Goal: Check status: Check status

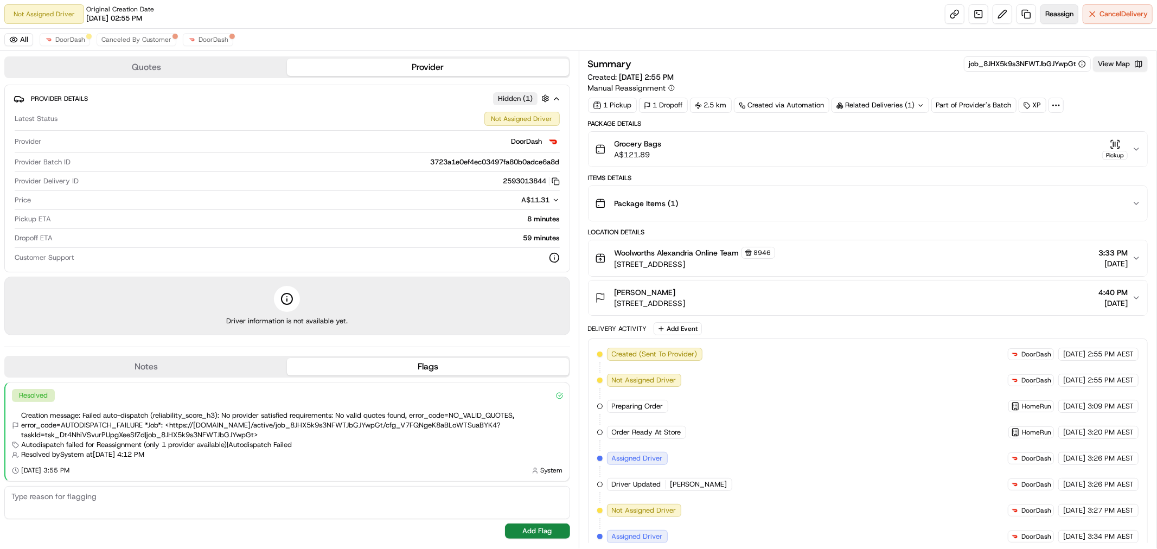
click at [1059, 17] on span "Reassign" at bounding box center [1059, 14] width 28 height 10
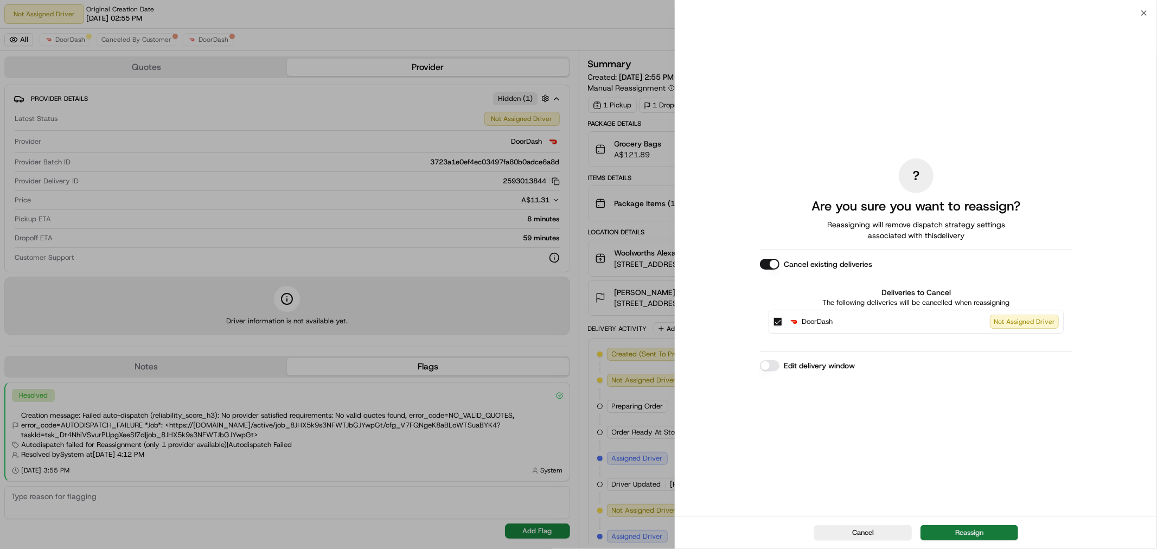
click at [968, 530] on button "Reassign" at bounding box center [969, 532] width 98 height 15
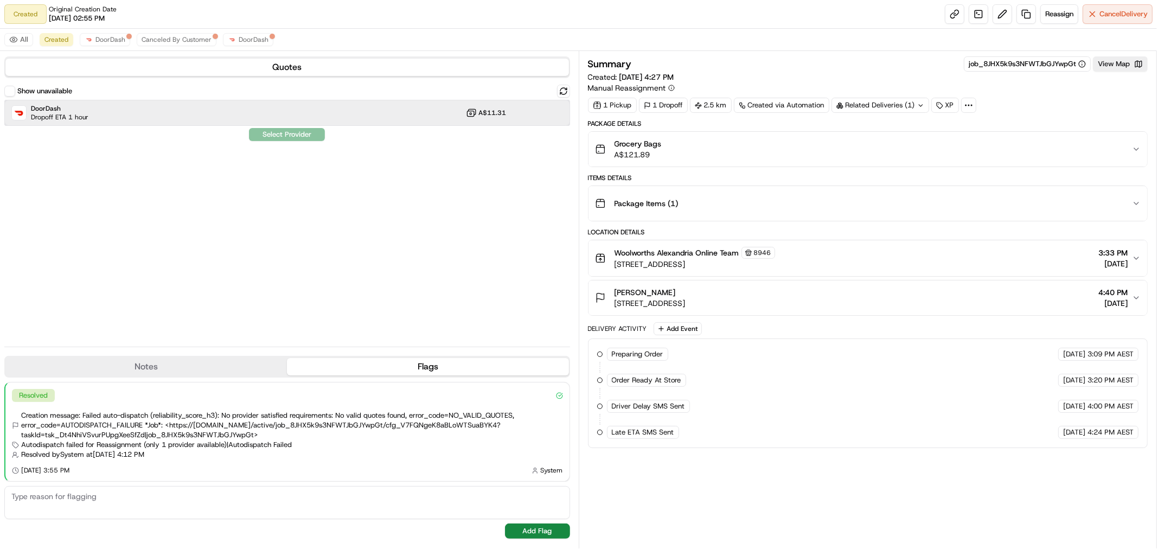
click at [261, 108] on div "DoorDash Dropoff ETA 1 hour A$11.31" at bounding box center [287, 113] width 566 height 26
click at [292, 137] on button "Assign Provider" at bounding box center [286, 134] width 77 height 13
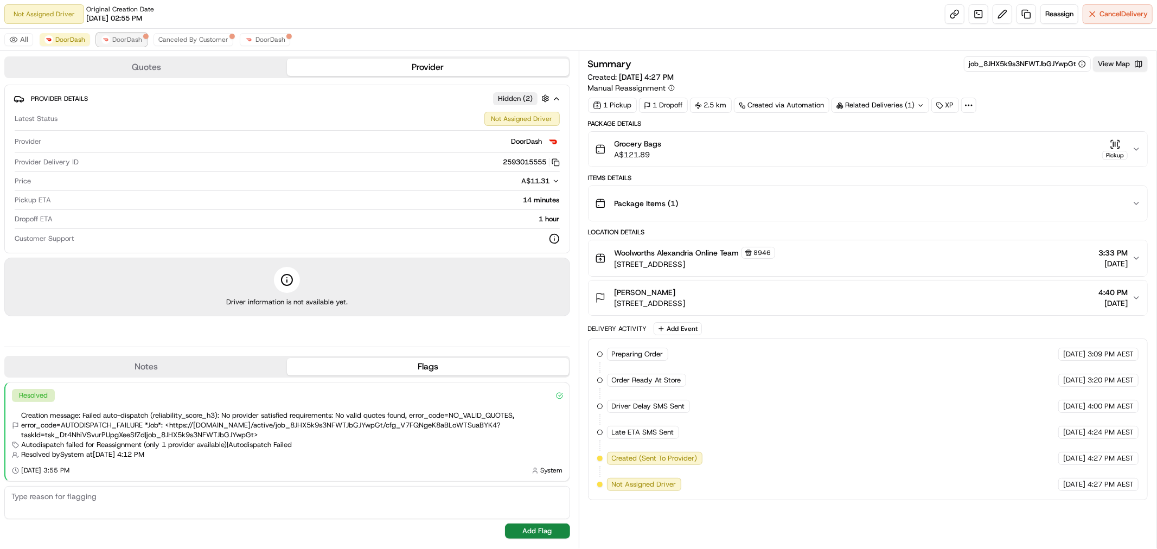
click at [132, 40] on span "DoorDash" at bounding box center [127, 39] width 30 height 9
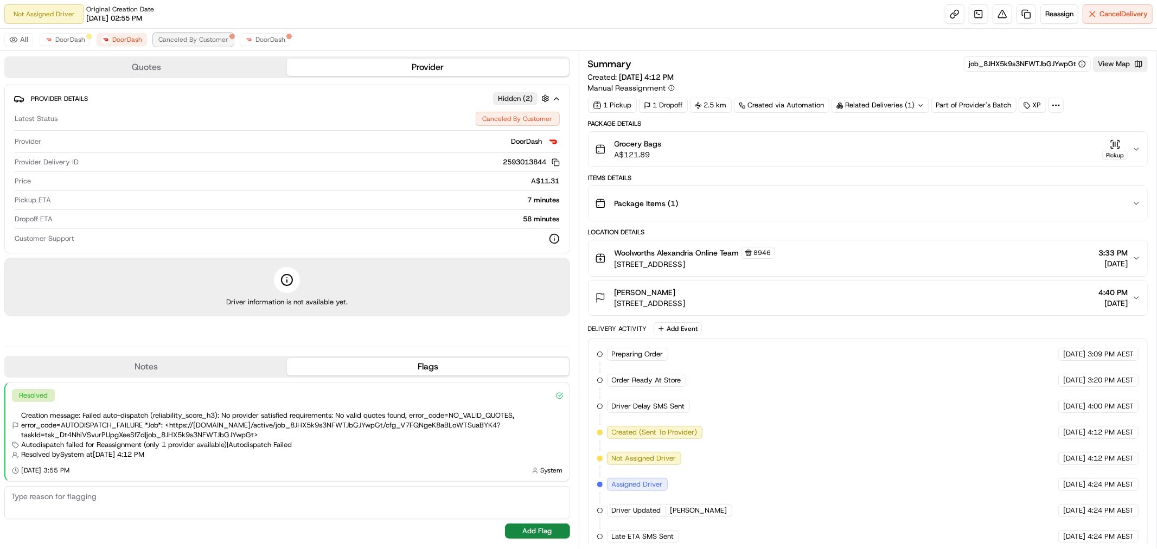
click at [187, 42] on span "Canceled By Customer" at bounding box center [193, 39] width 70 height 9
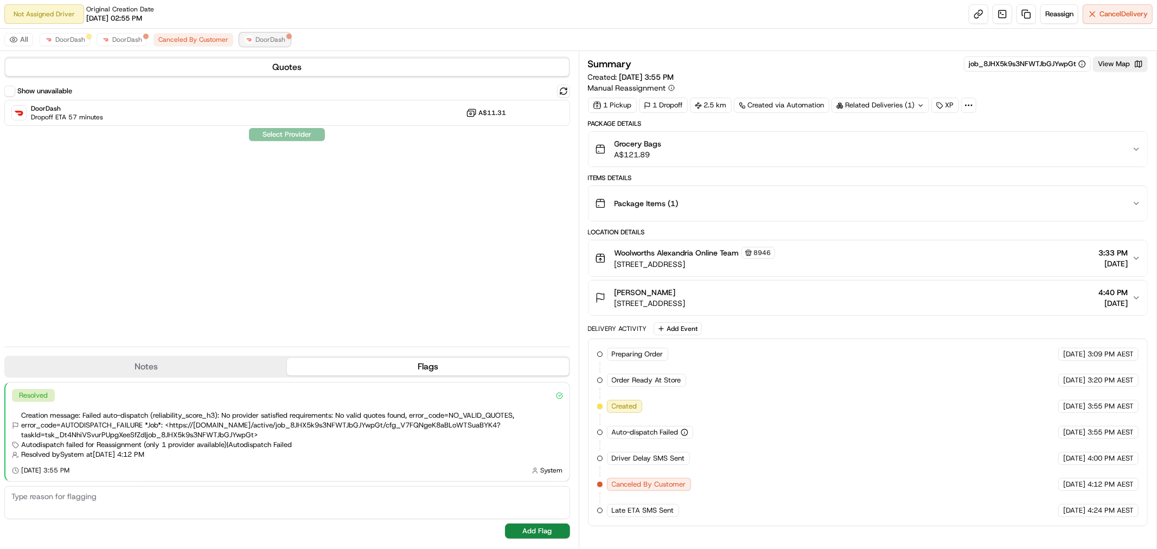
click at [255, 41] on span "DoorDash" at bounding box center [270, 39] width 30 height 9
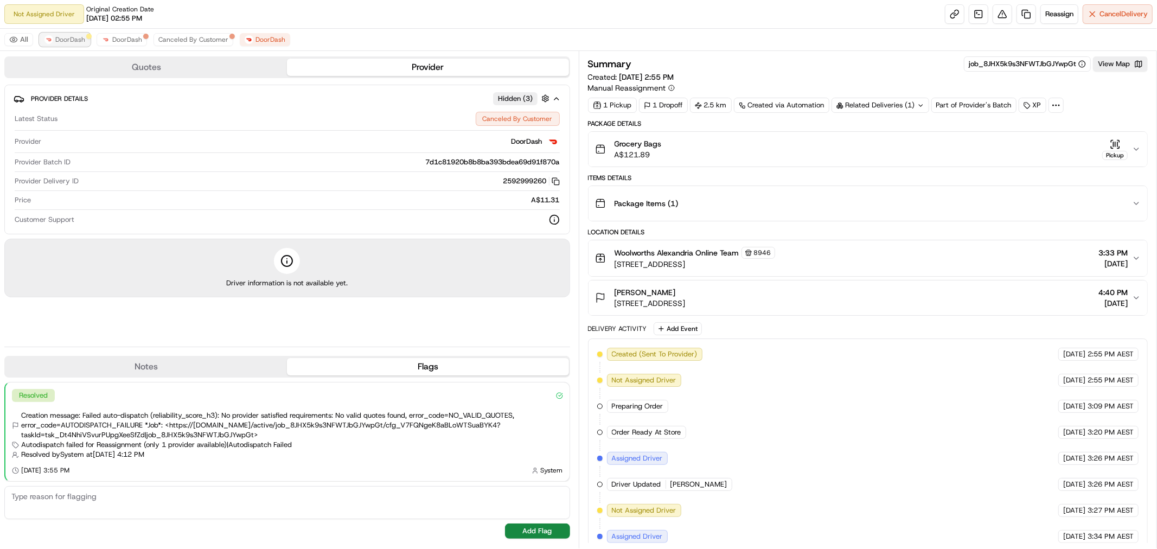
click at [67, 39] on span "DoorDash" at bounding box center [70, 39] width 30 height 9
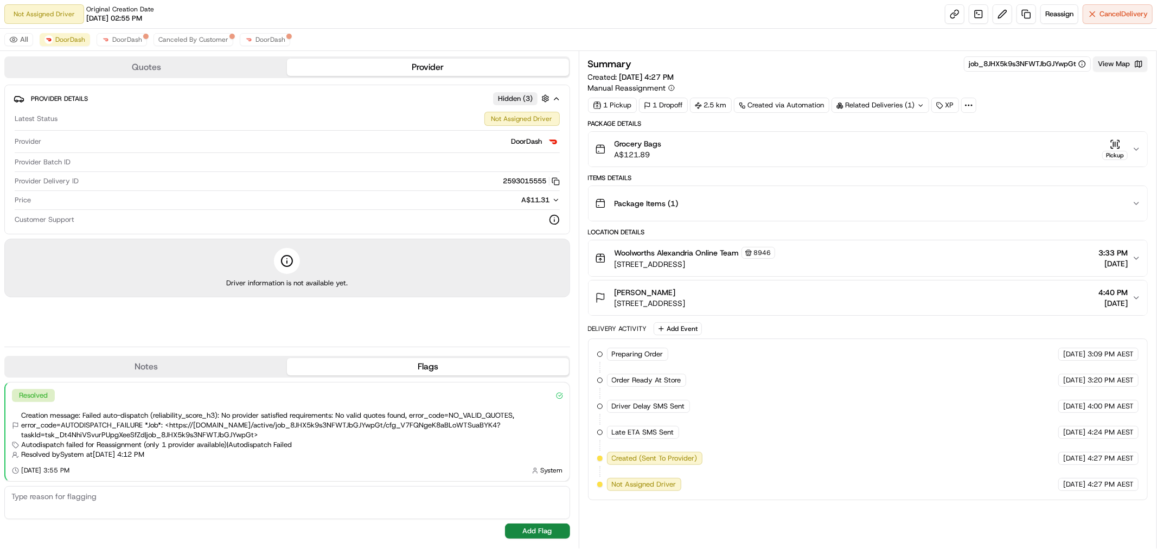
click at [1112, 68] on button "View Map" at bounding box center [1120, 63] width 55 height 15
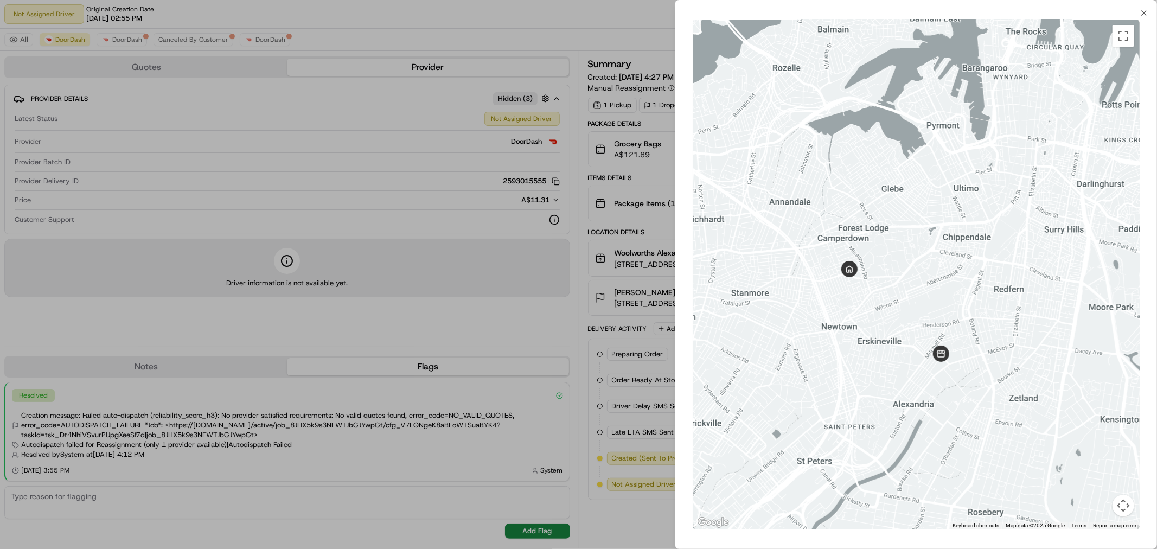
click at [620, 369] on div at bounding box center [578, 274] width 1157 height 549
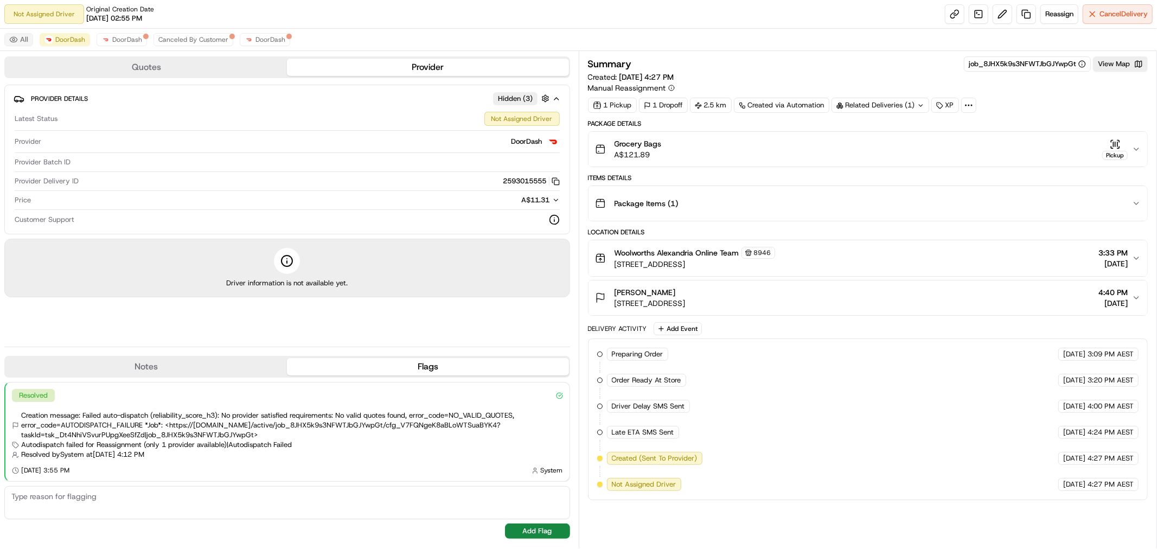
click at [26, 41] on button "All" at bounding box center [18, 39] width 29 height 13
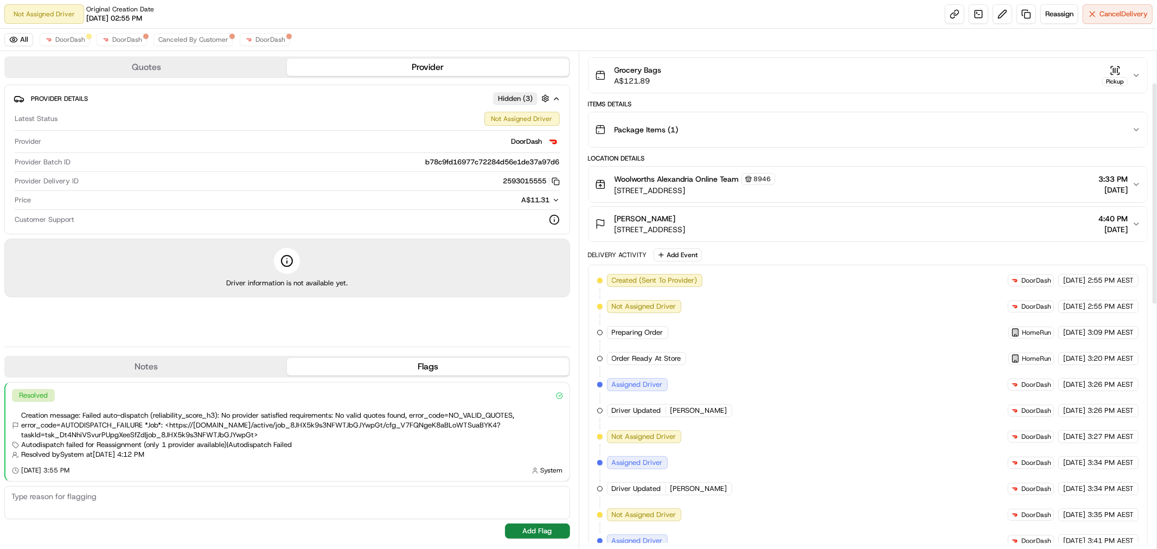
scroll to position [71, 0]
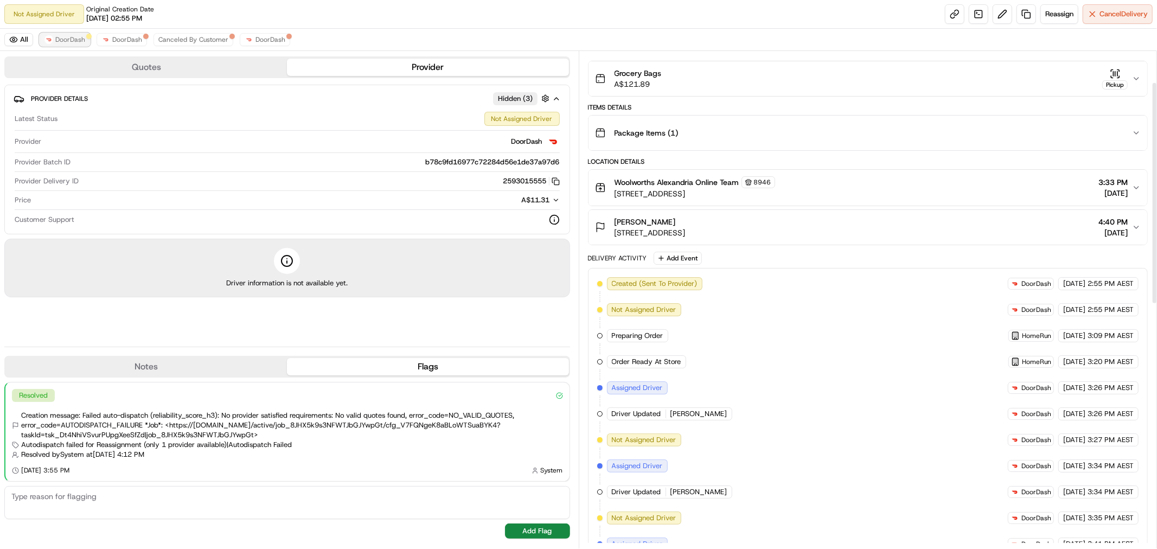
click at [62, 42] on span "DoorDash" at bounding box center [70, 39] width 30 height 9
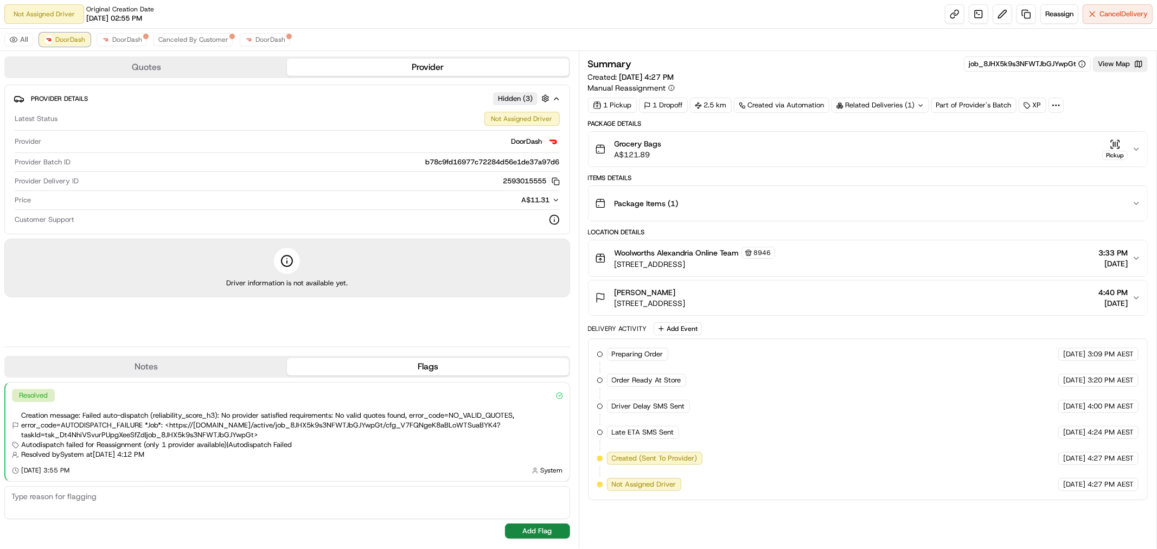
scroll to position [0, 0]
click at [896, 101] on div "Related Deliveries (1)" at bounding box center [880, 105] width 98 height 15
click at [887, 102] on div "Related Deliveries (1)" at bounding box center [880, 105] width 98 height 15
click at [866, 75] on div "Summary job_8JHX5k9s3NFWTJbGJYwpGt View Map Created: 18/08/2025 4:27 PM Manual …" at bounding box center [868, 74] width 560 height 37
click at [736, 201] on div "Package Items ( 1 )" at bounding box center [863, 204] width 537 height 22
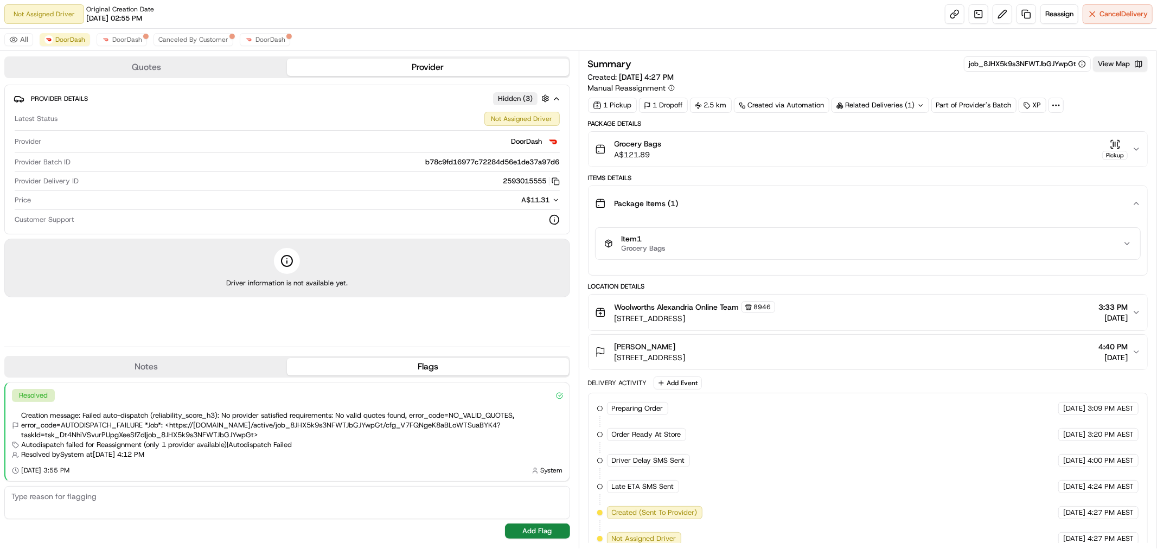
click at [731, 194] on div "Package Items ( 1 )" at bounding box center [863, 204] width 537 height 22
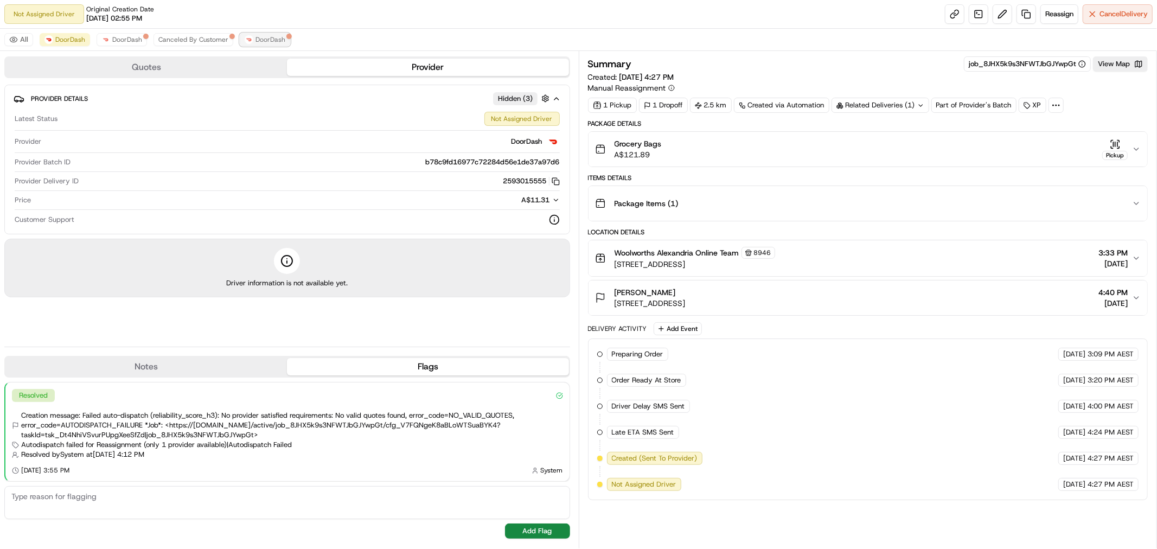
click at [260, 43] on span "DoorDash" at bounding box center [270, 39] width 30 height 9
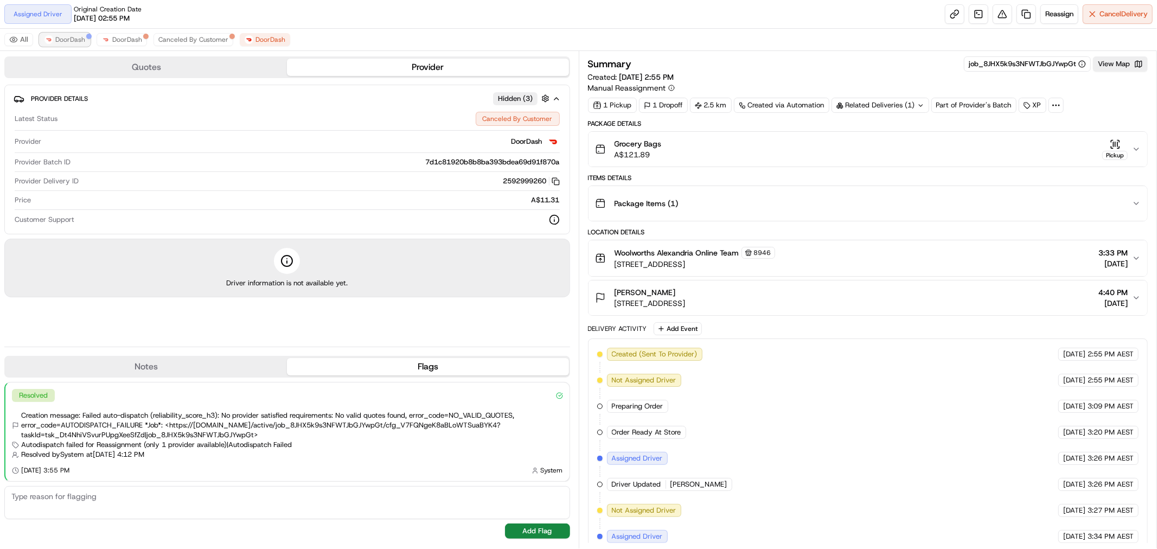
click at [83, 35] on span "DoorDash" at bounding box center [70, 39] width 30 height 9
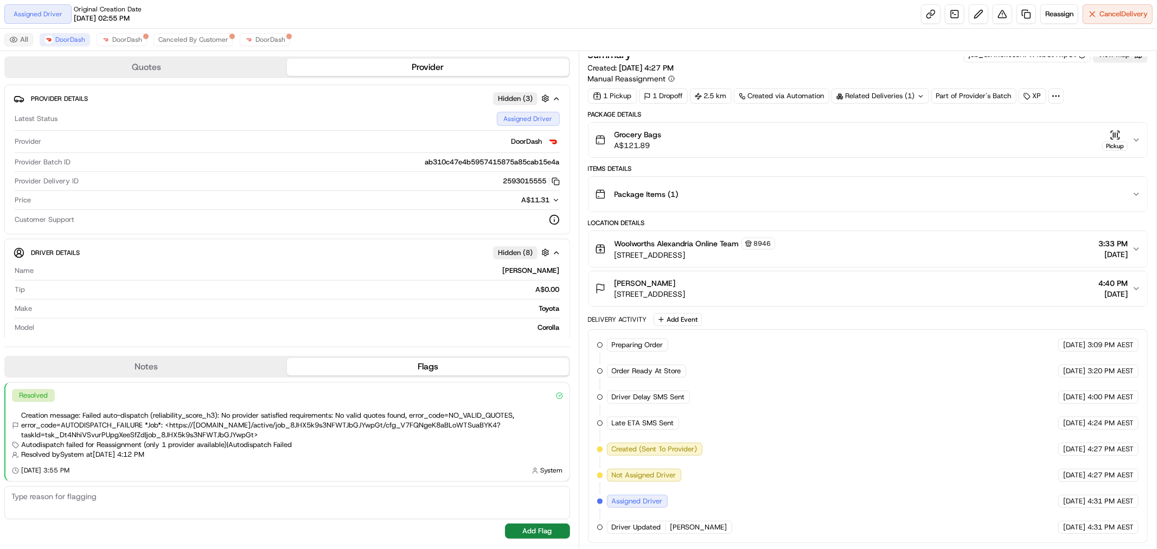
click at [19, 38] on button "All" at bounding box center [18, 39] width 29 height 13
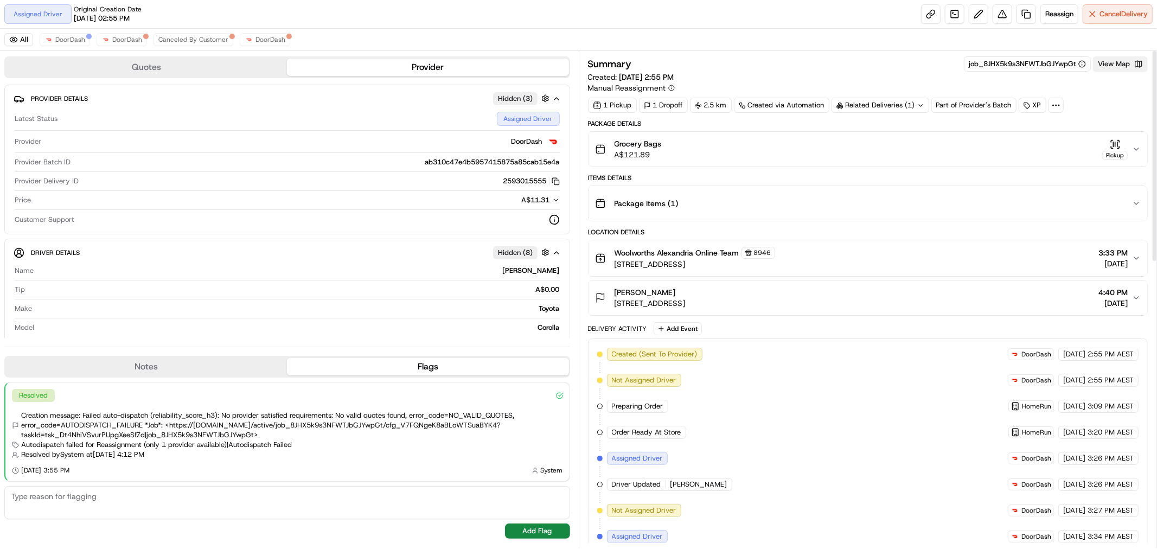
click at [1129, 67] on button "View Map" at bounding box center [1120, 63] width 55 height 15
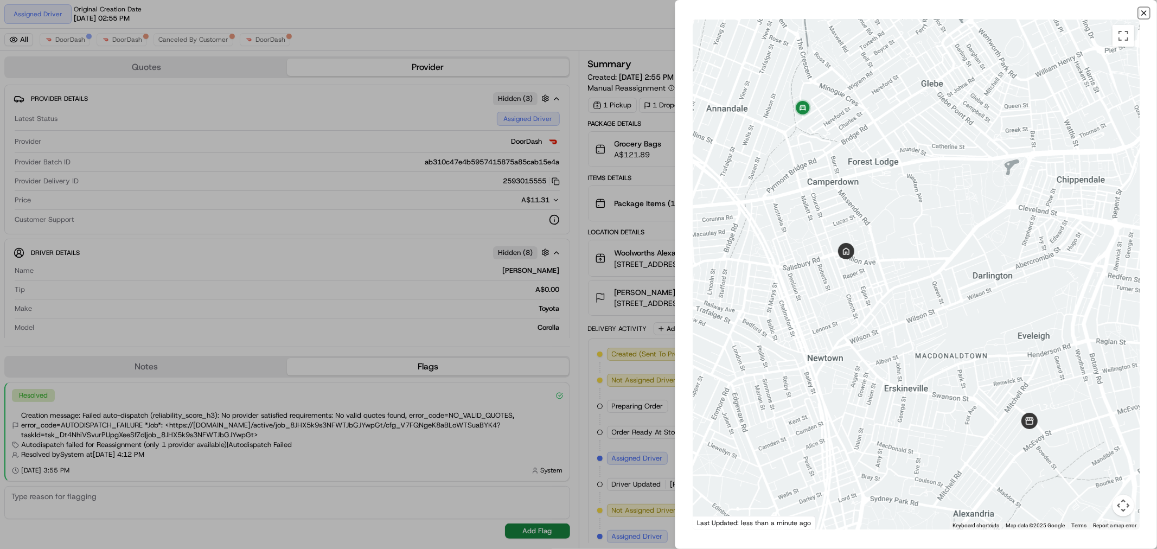
click at [1142, 14] on icon "button" at bounding box center [1143, 13] width 9 height 9
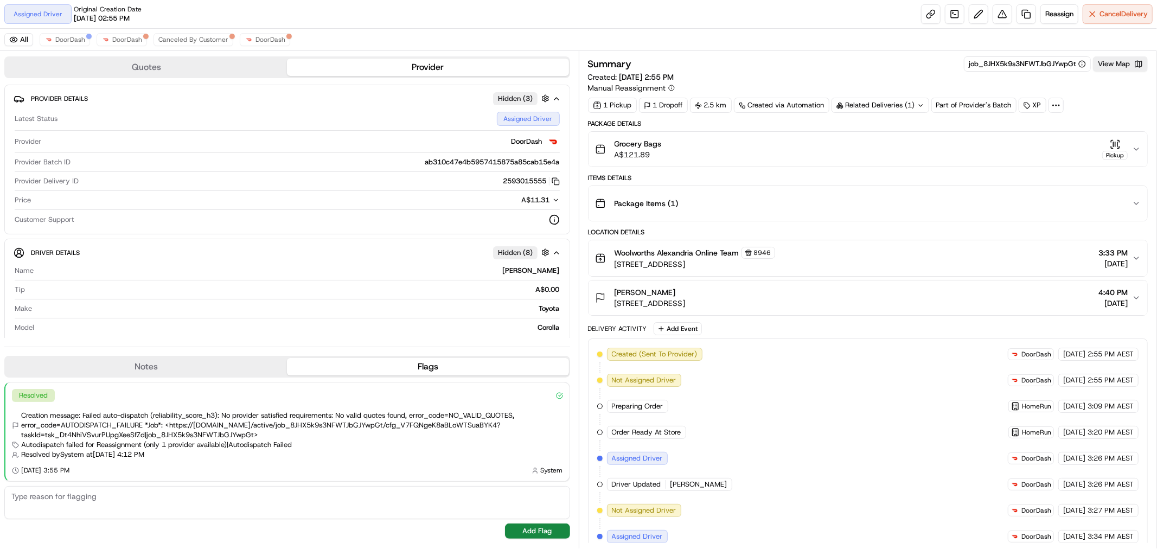
click at [801, 55] on div "Summary job_8JHX5k9s3NFWTJbGJYwpGt View Map Created: 18/08/2025 2:55 PM Manual …" at bounding box center [868, 299] width 579 height 497
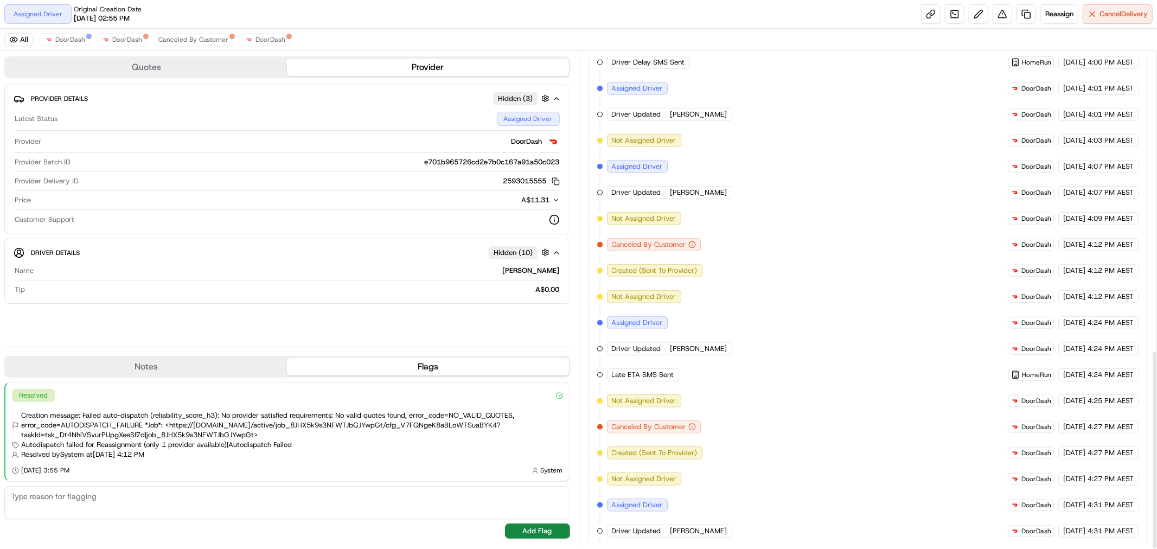
scroll to position [743, 0]
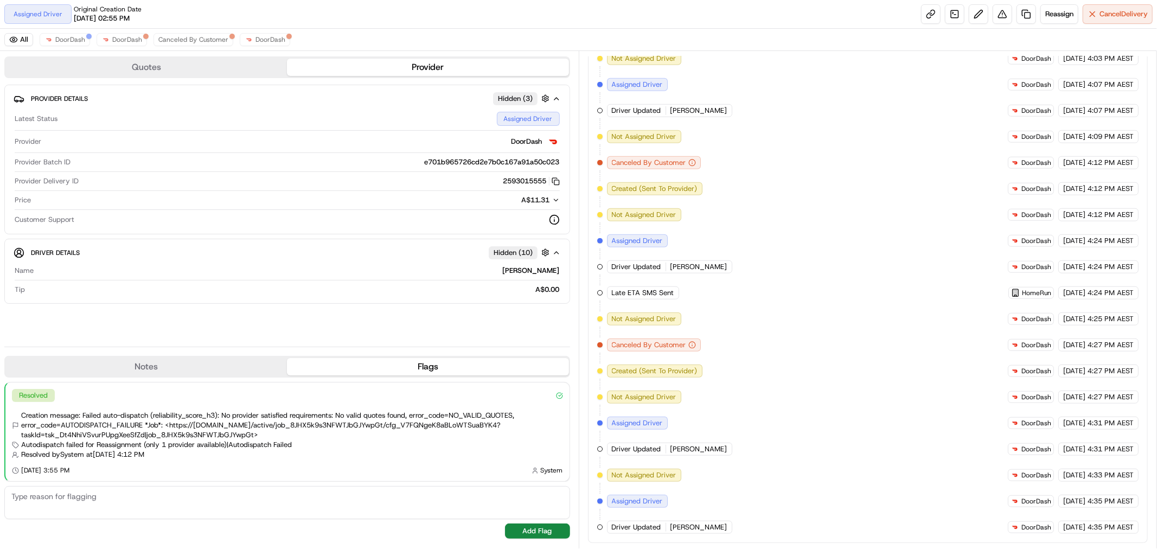
click at [581, 328] on div "Summary job_8JHX5k9s3NFWTJbGJYwpGt View Map Created: 18/08/2025 2:55 PM Manual …" at bounding box center [868, 299] width 579 height 497
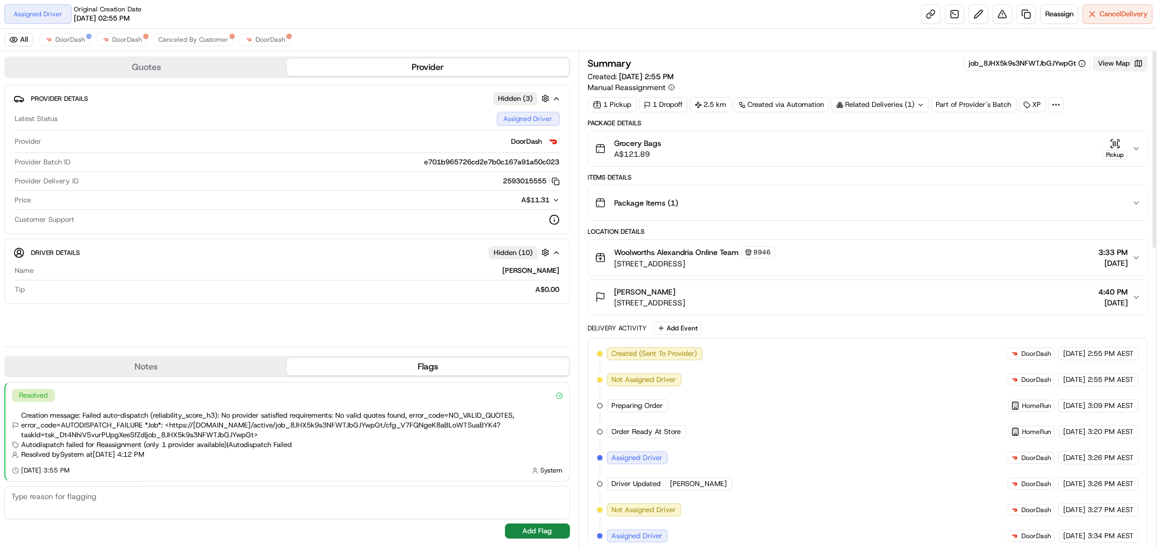
scroll to position [0, 0]
click at [1112, 62] on button "View Map" at bounding box center [1120, 63] width 55 height 15
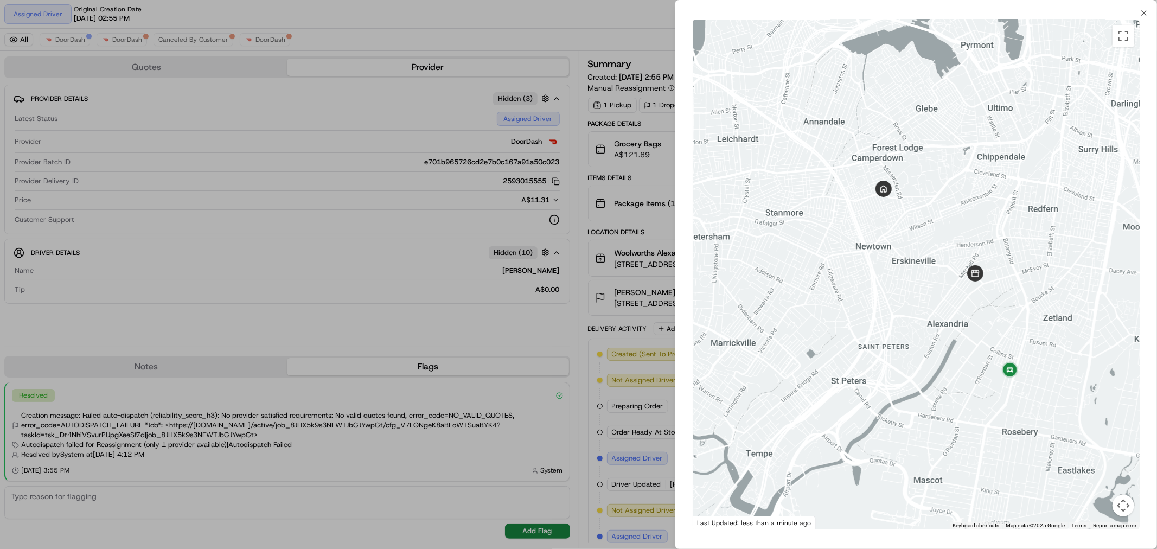
click at [589, 322] on div at bounding box center [578, 274] width 1157 height 549
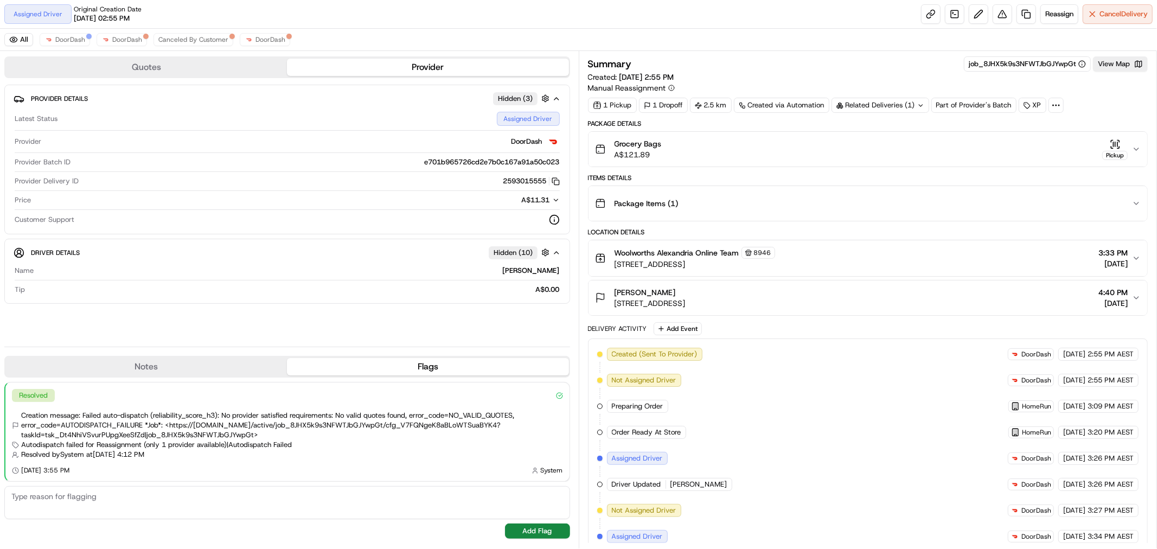
click at [554, 202] on icon "button" at bounding box center [556, 200] width 8 height 8
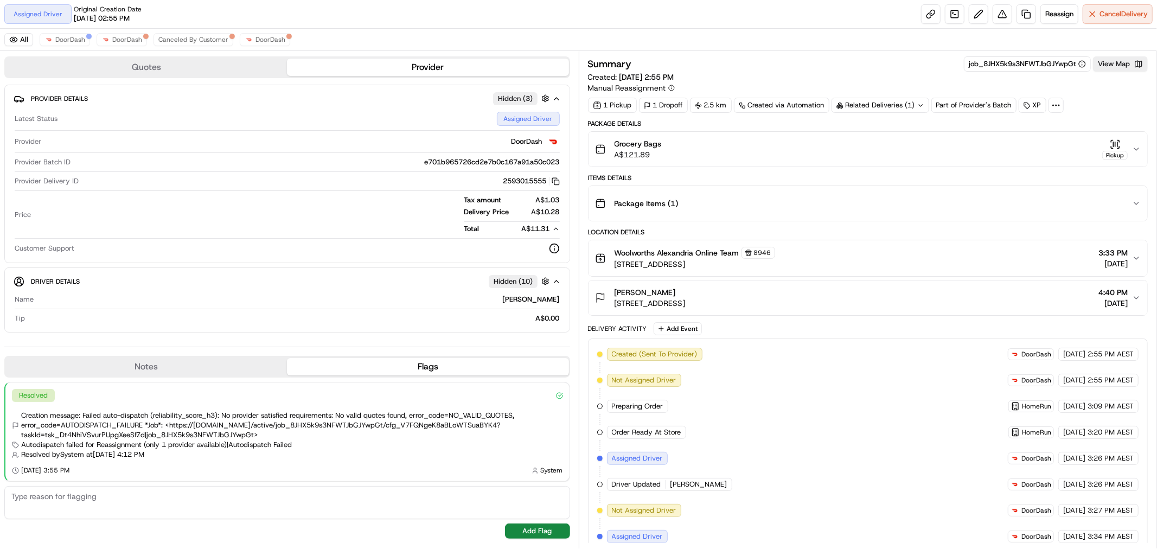
click at [556, 229] on icon "button" at bounding box center [556, 229] width 8 height 8
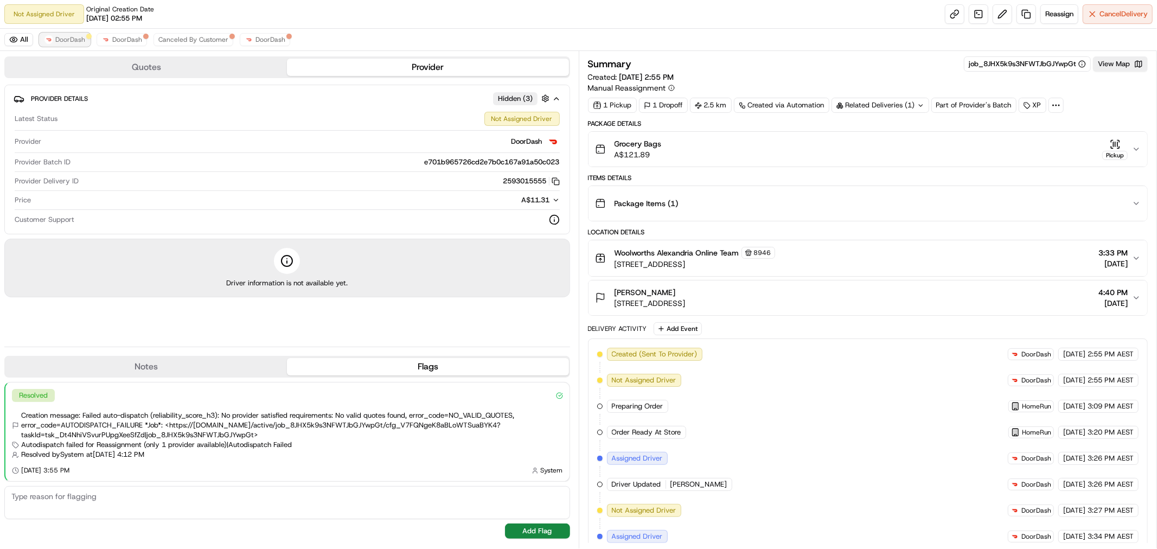
click at [80, 42] on span "DoorDash" at bounding box center [70, 39] width 30 height 9
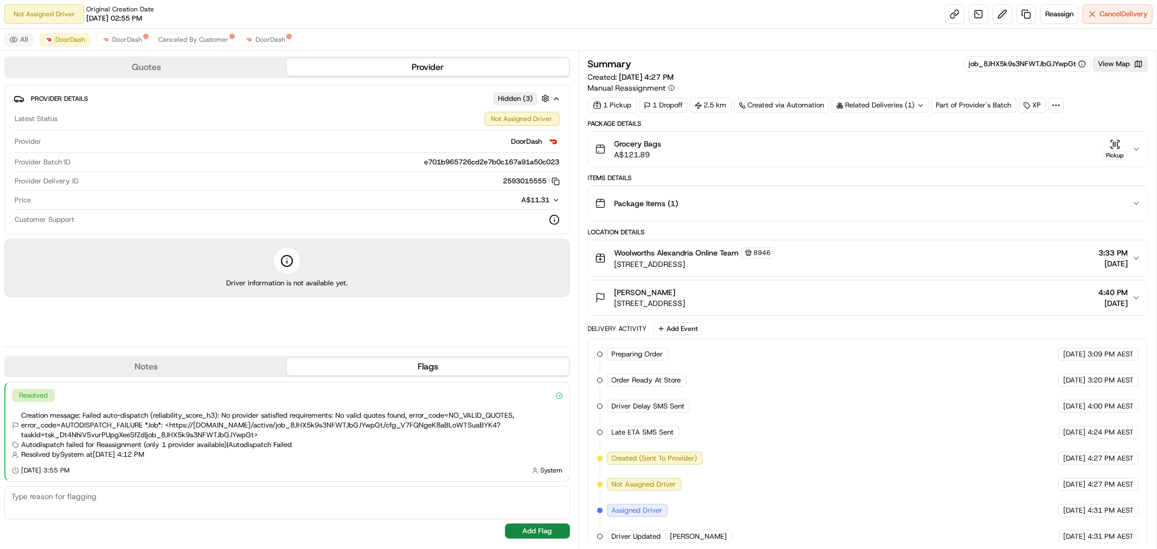
click at [17, 43] on button "All" at bounding box center [18, 39] width 29 height 13
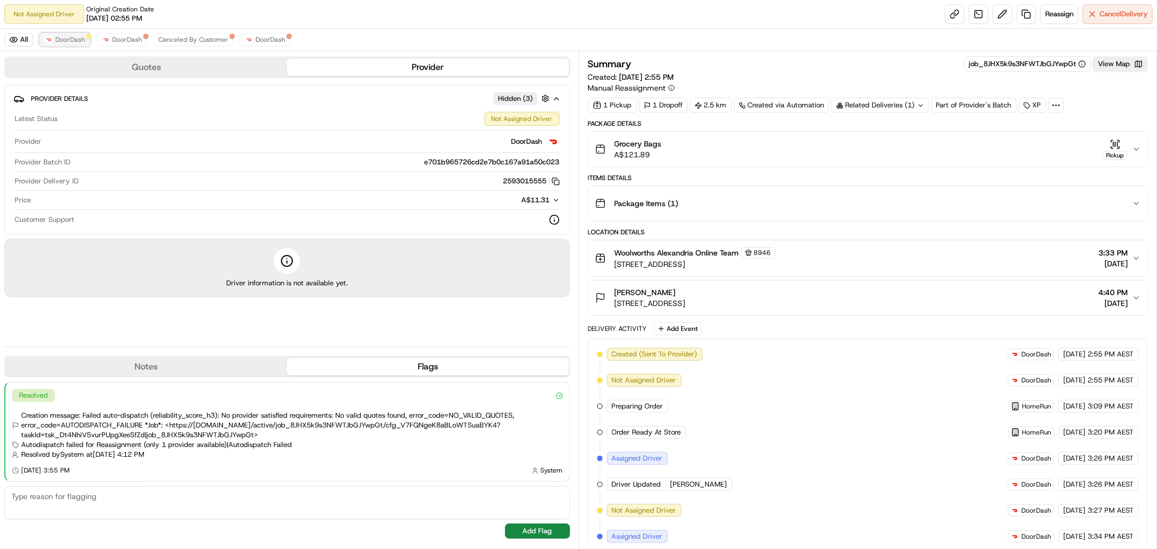
click at [73, 42] on span "DoorDash" at bounding box center [70, 39] width 30 height 9
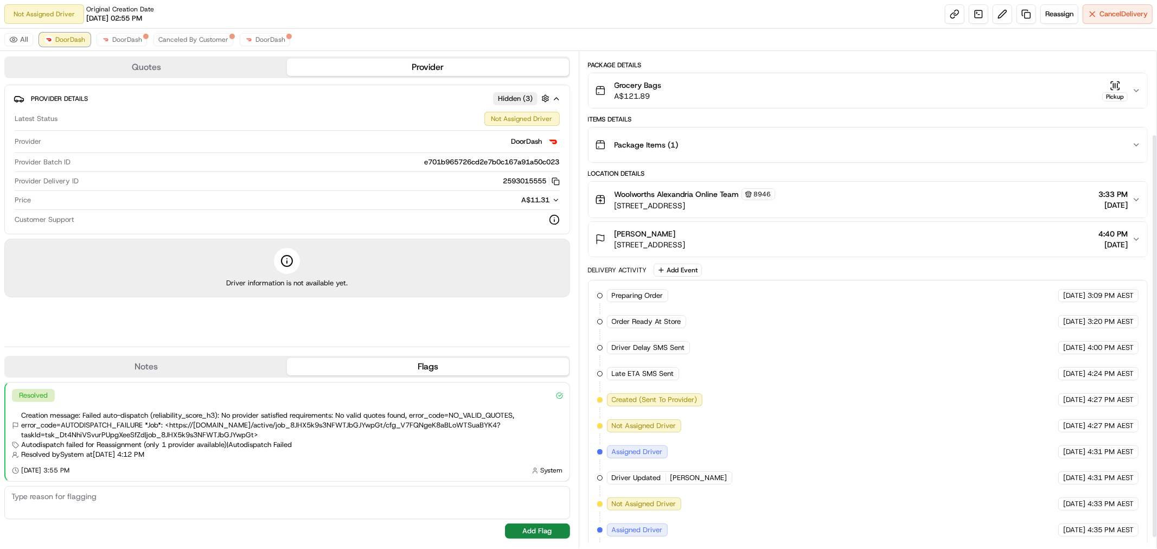
scroll to position [115, 0]
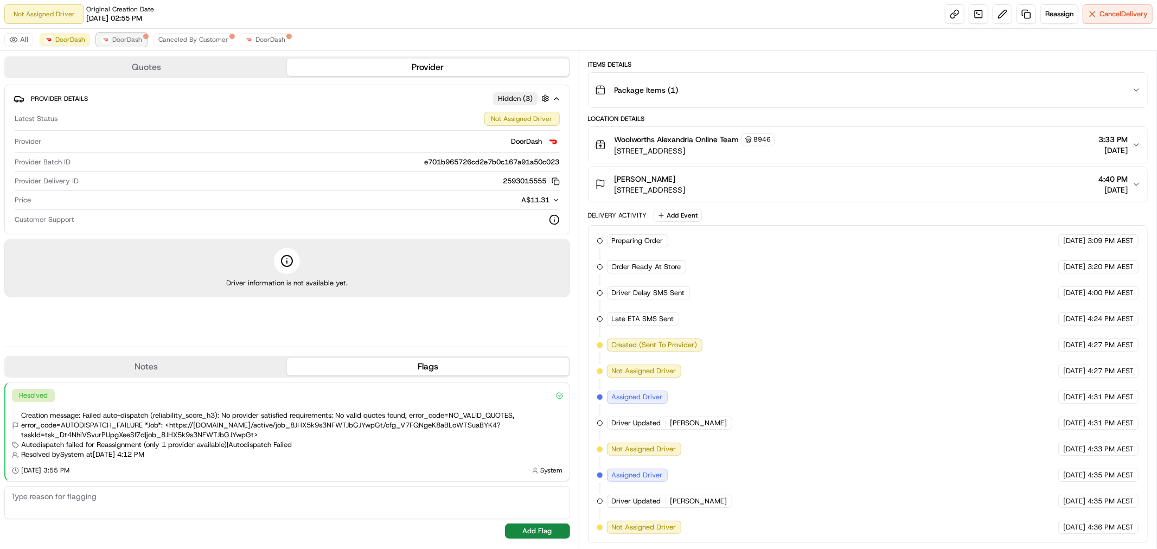
click at [129, 43] on span "DoorDash" at bounding box center [127, 39] width 30 height 9
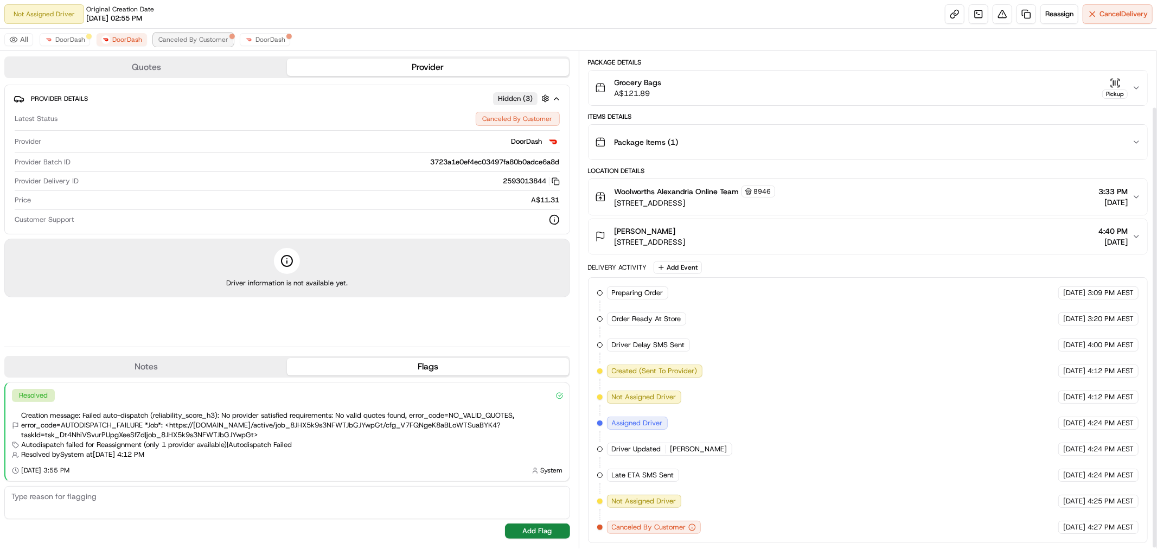
click at [189, 44] on button "Canceled By Customer" at bounding box center [193, 39] width 80 height 13
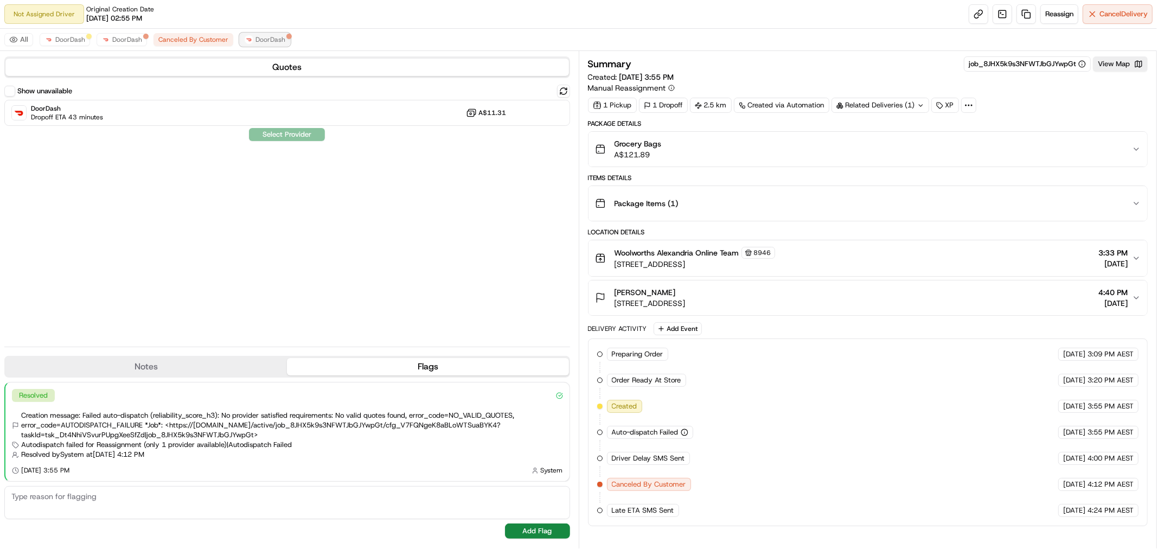
click at [261, 40] on span "DoorDash" at bounding box center [270, 39] width 30 height 9
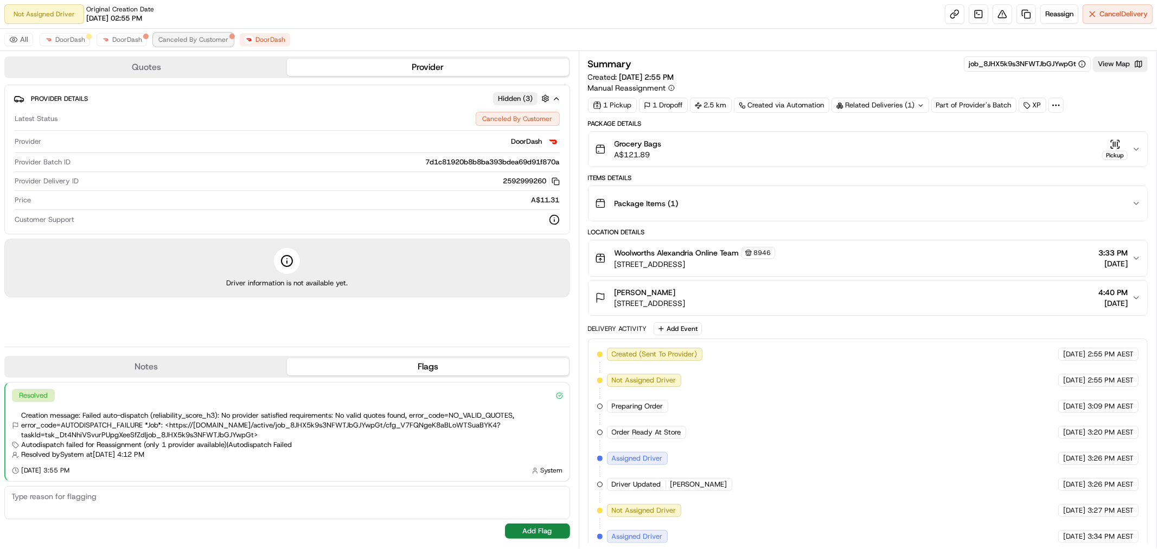
click at [198, 36] on span "Canceled By Customer" at bounding box center [193, 39] width 70 height 9
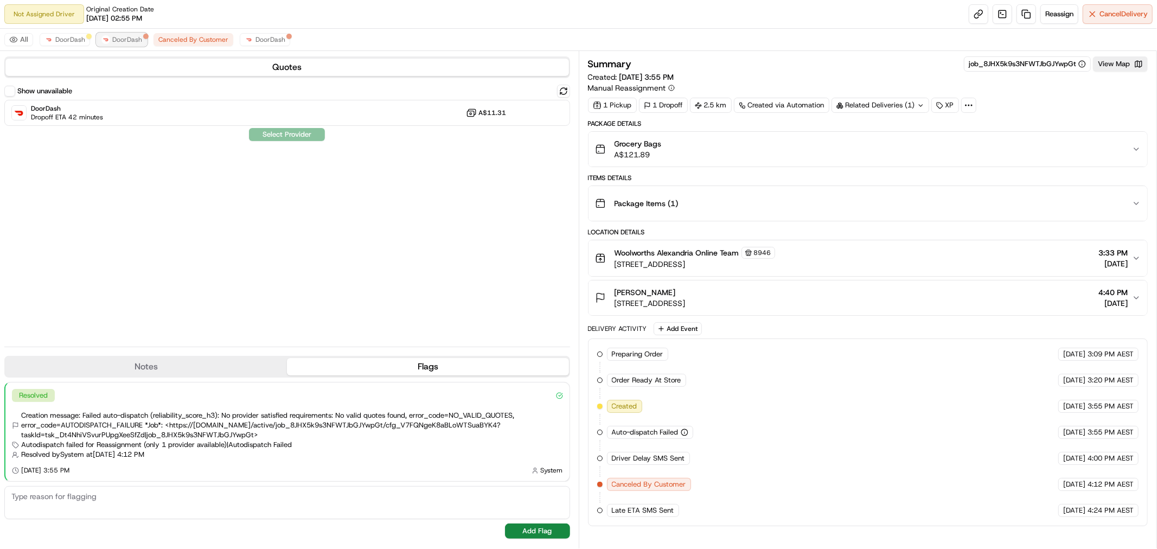
click at [112, 38] on span "DoorDash" at bounding box center [127, 39] width 30 height 9
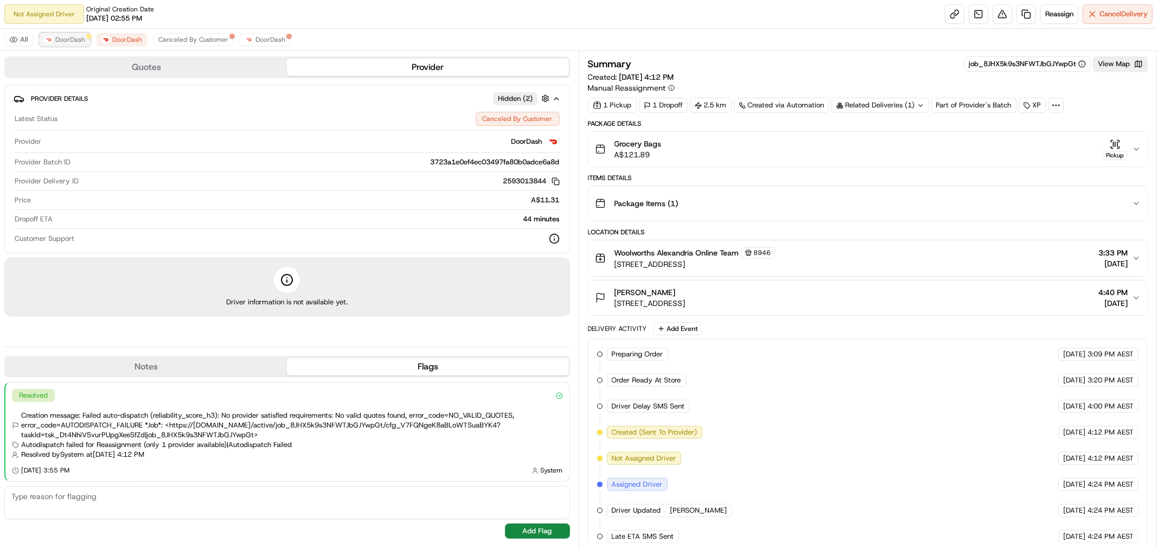
click at [86, 39] on div at bounding box center [88, 36] width 5 height 5
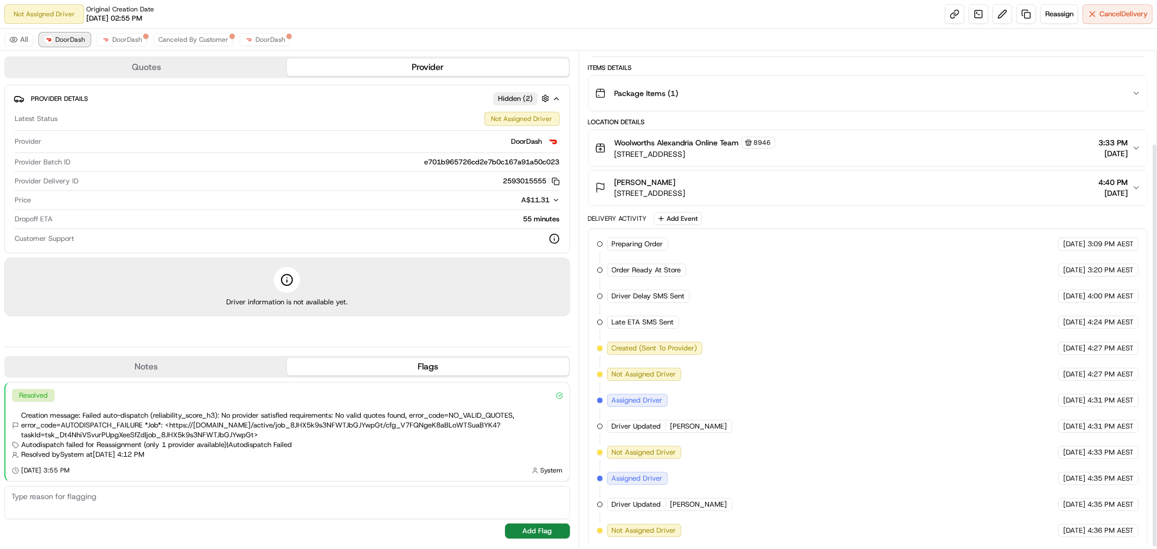
scroll to position [115, 0]
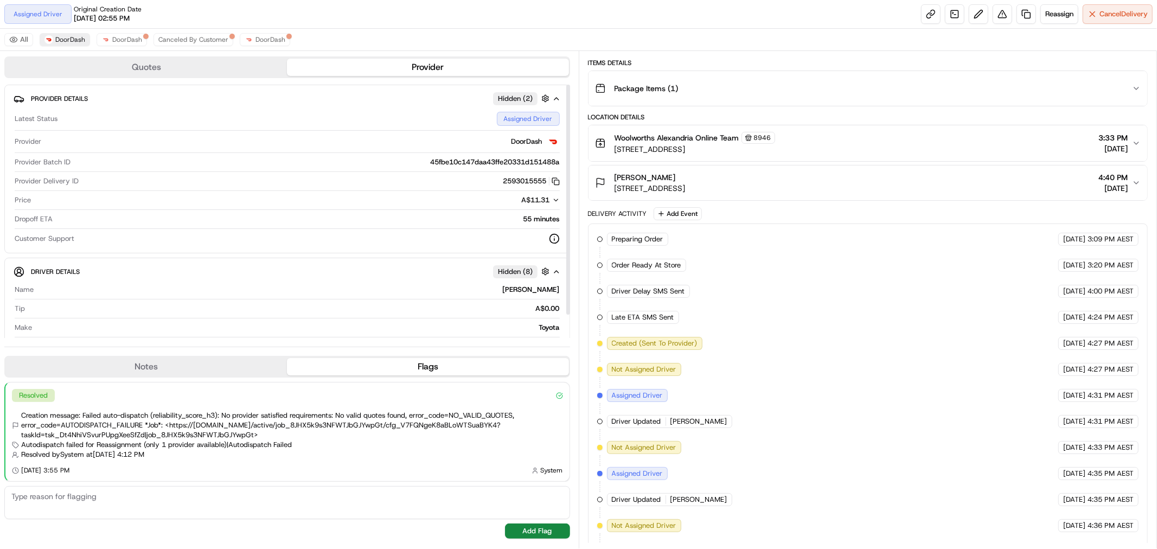
click at [555, 198] on icon "button" at bounding box center [556, 200] width 8 height 8
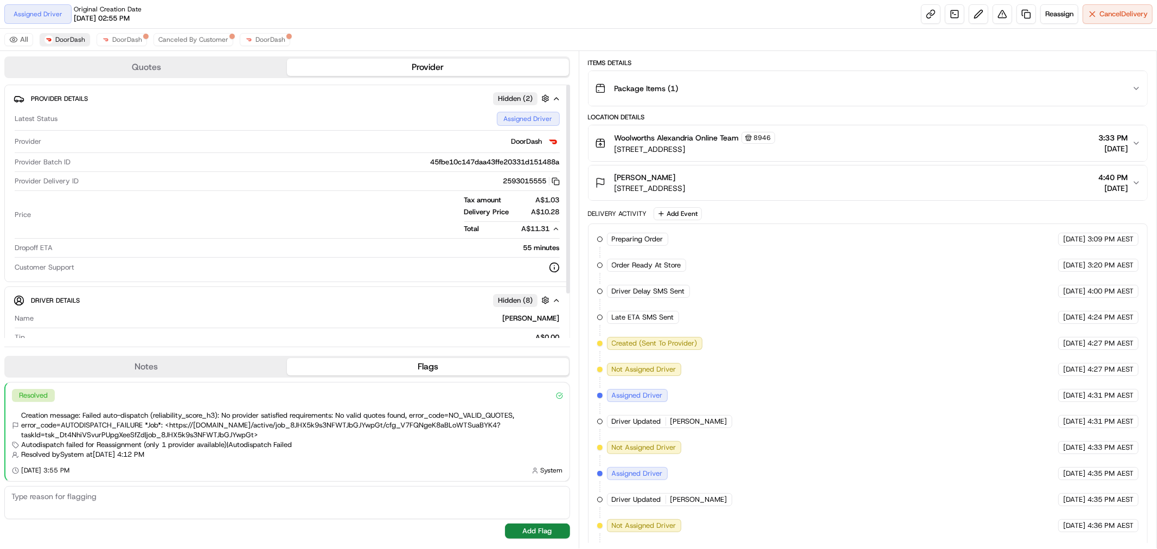
click at [556, 226] on icon "button" at bounding box center [556, 229] width 8 height 8
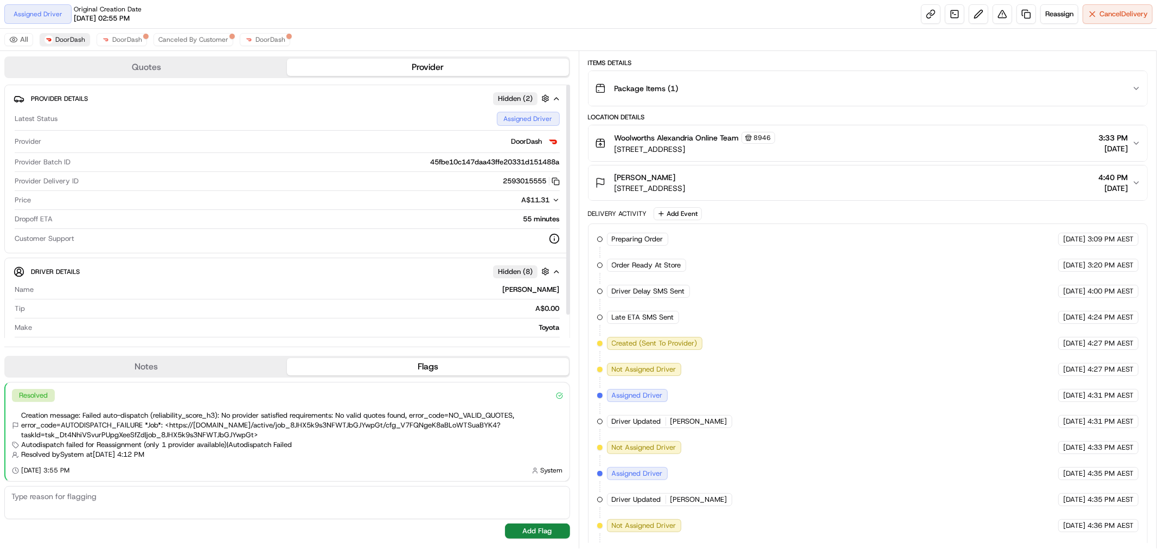
click at [575, 210] on div "Quotes Provider Provider Details Hidden ( 2 ) Latest Status Assigned Driver Pro…" at bounding box center [289, 299] width 579 height 497
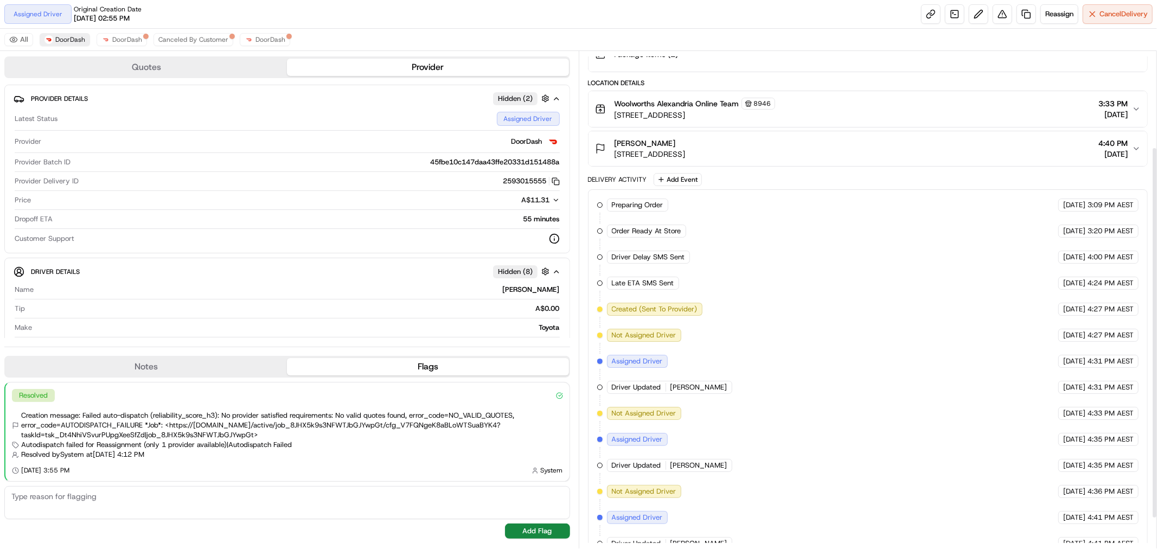
scroll to position [167, 0]
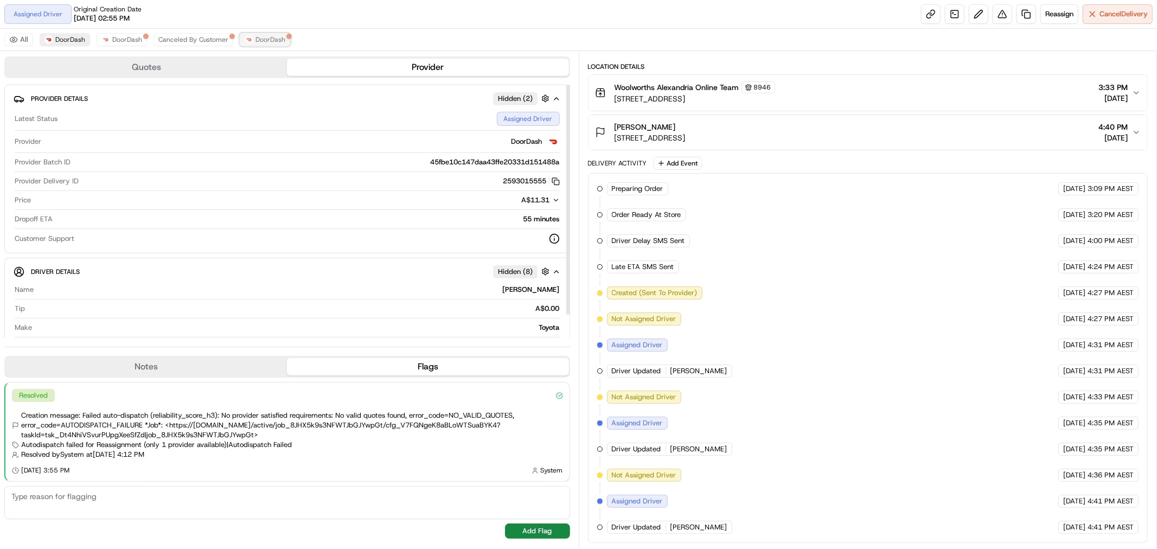
click at [274, 37] on span "DoorDash" at bounding box center [270, 39] width 30 height 9
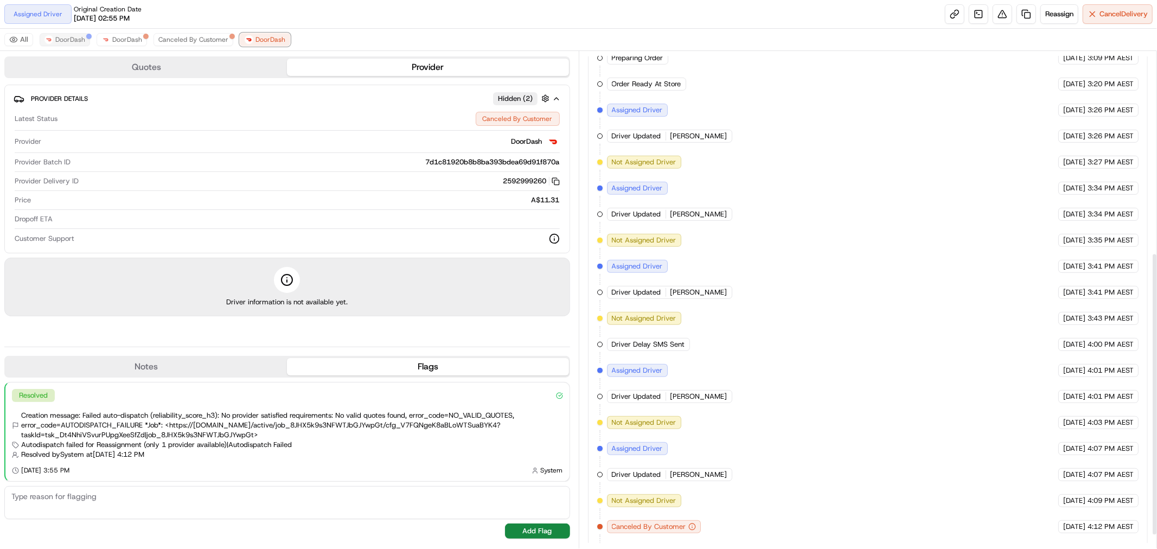
scroll to position [376, 0]
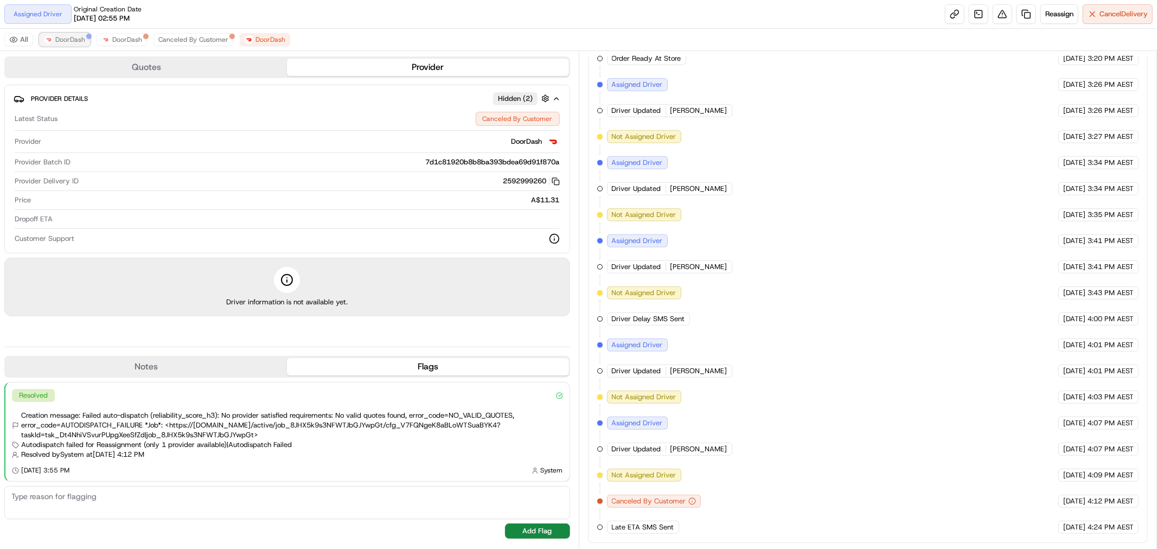
click at [56, 43] on span "DoorDash" at bounding box center [70, 39] width 30 height 9
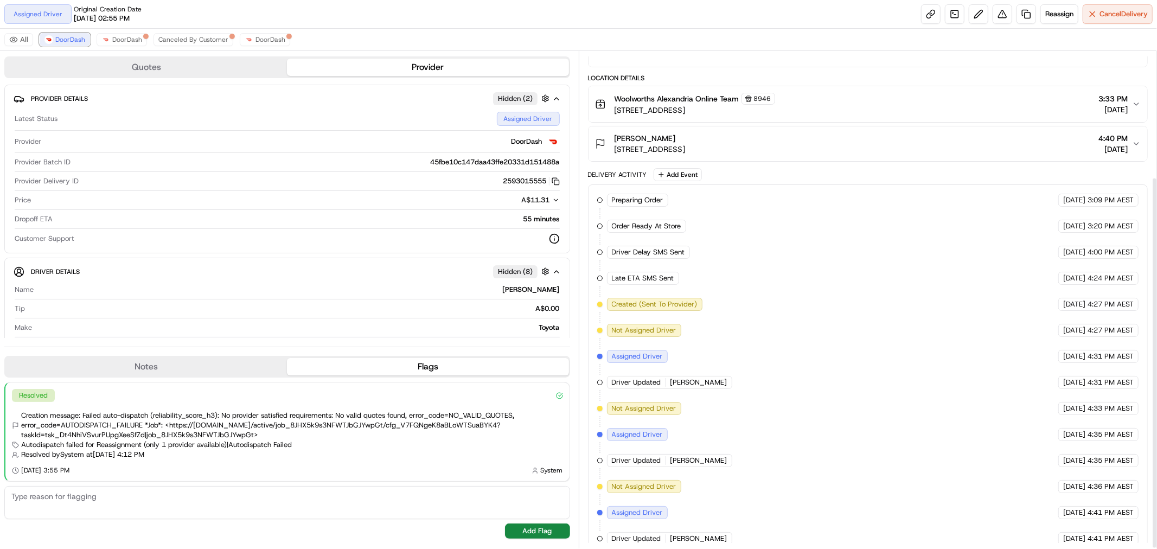
scroll to position [167, 0]
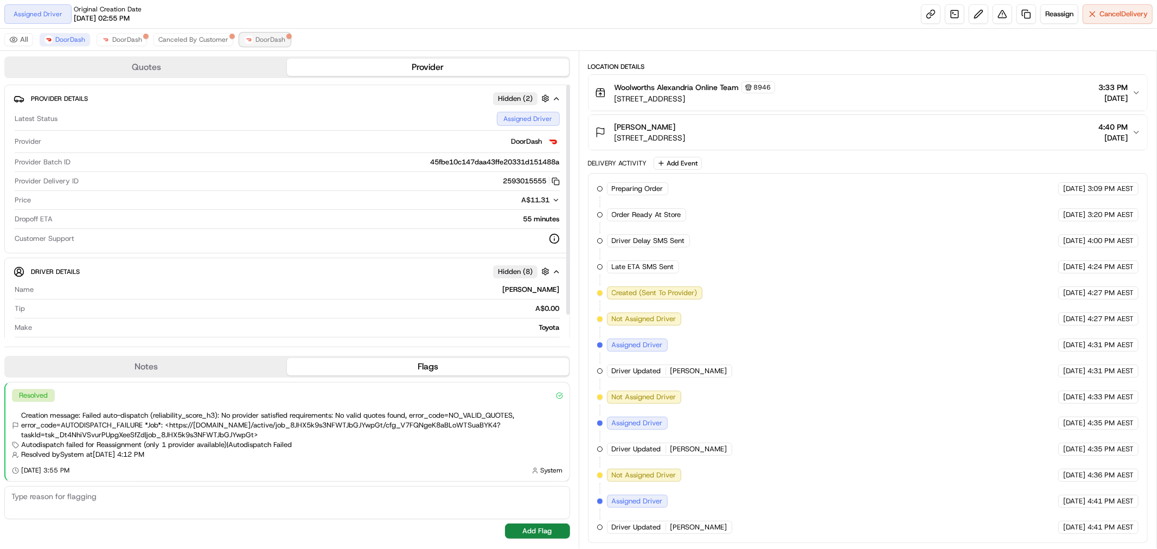
click at [258, 38] on span "DoorDash" at bounding box center [270, 39] width 30 height 9
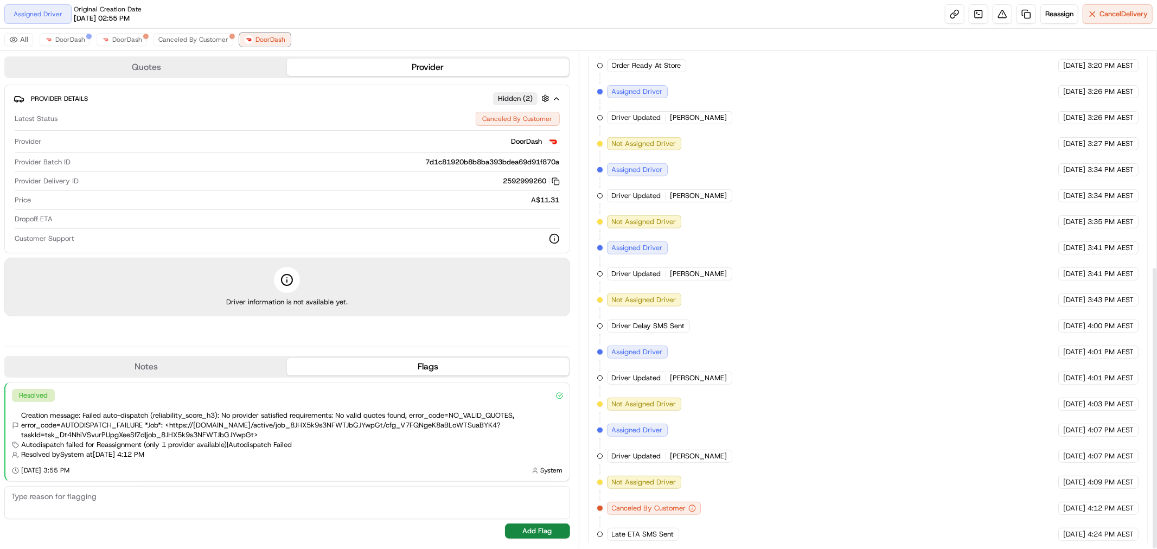
scroll to position [376, 0]
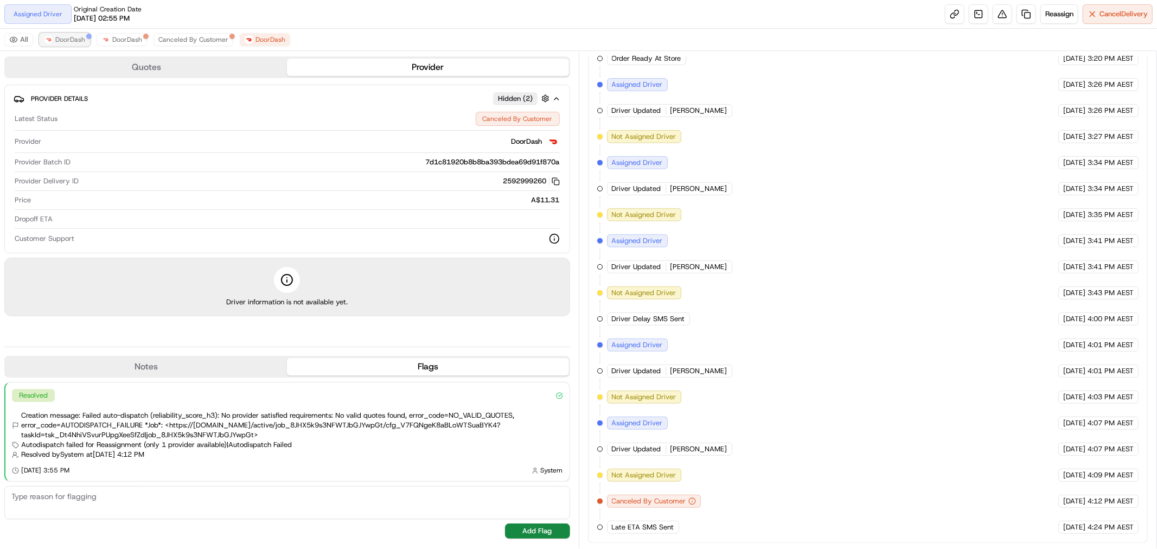
click at [55, 36] on span "DoorDash" at bounding box center [70, 39] width 30 height 9
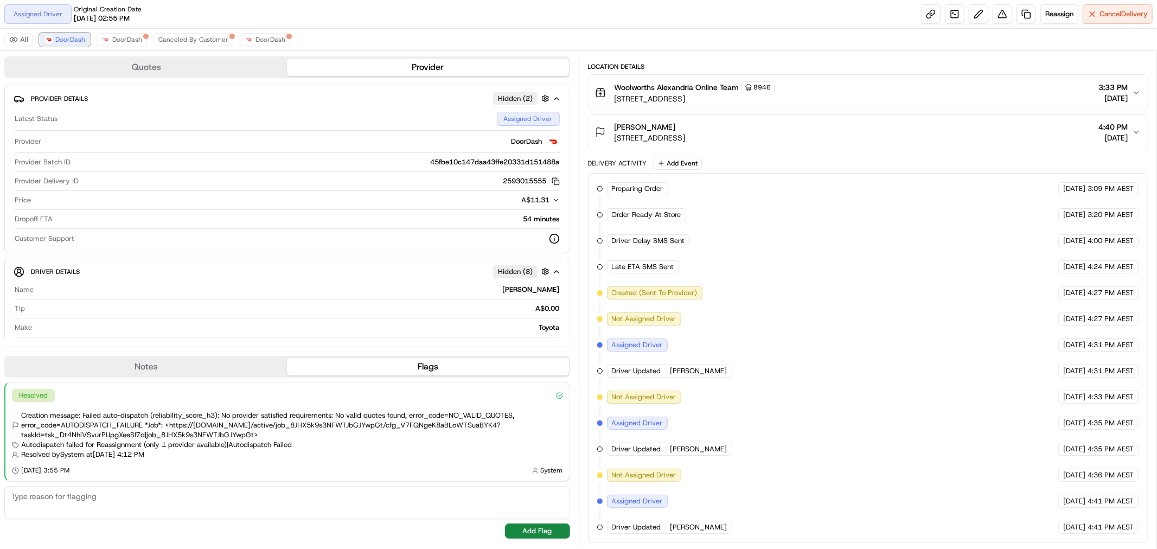
scroll to position [167, 0]
click at [125, 41] on span "DoorDash" at bounding box center [127, 39] width 30 height 9
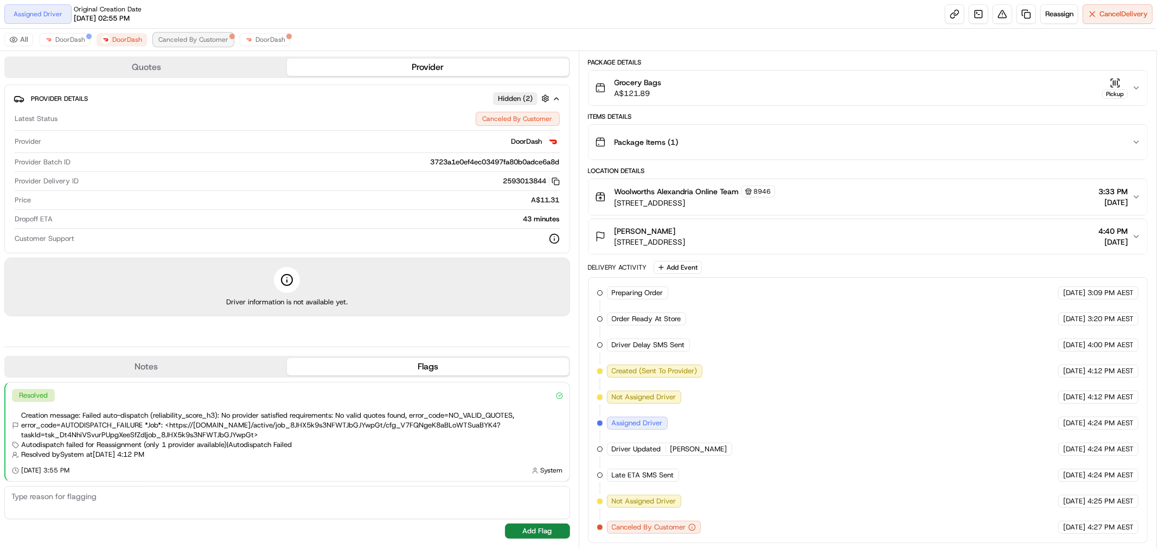
click at [216, 39] on span "Canceled By Customer" at bounding box center [193, 39] width 70 height 9
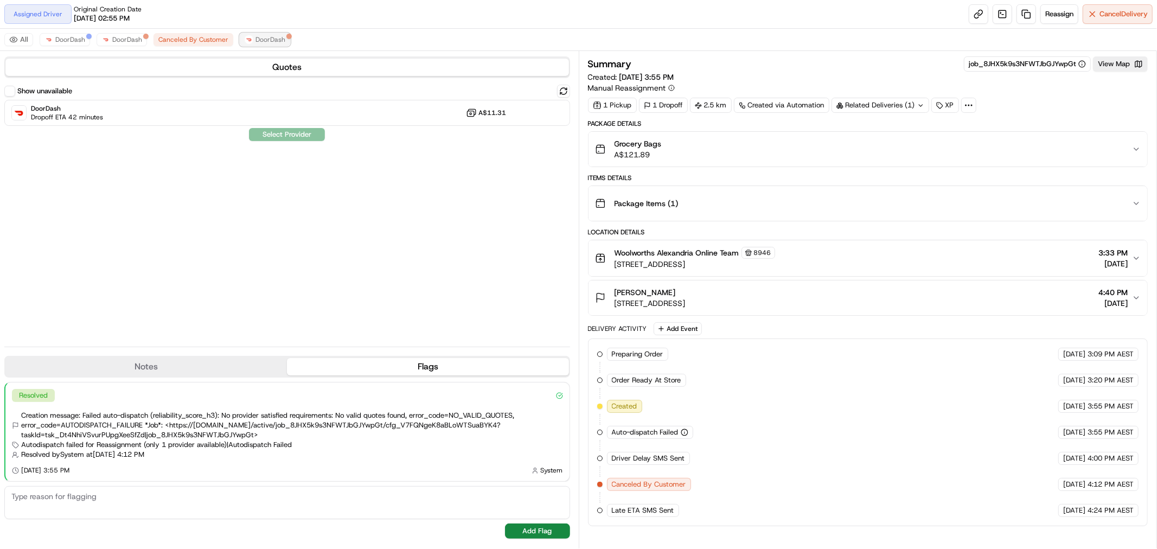
click at [261, 44] on button "DoorDash" at bounding box center [265, 39] width 50 height 13
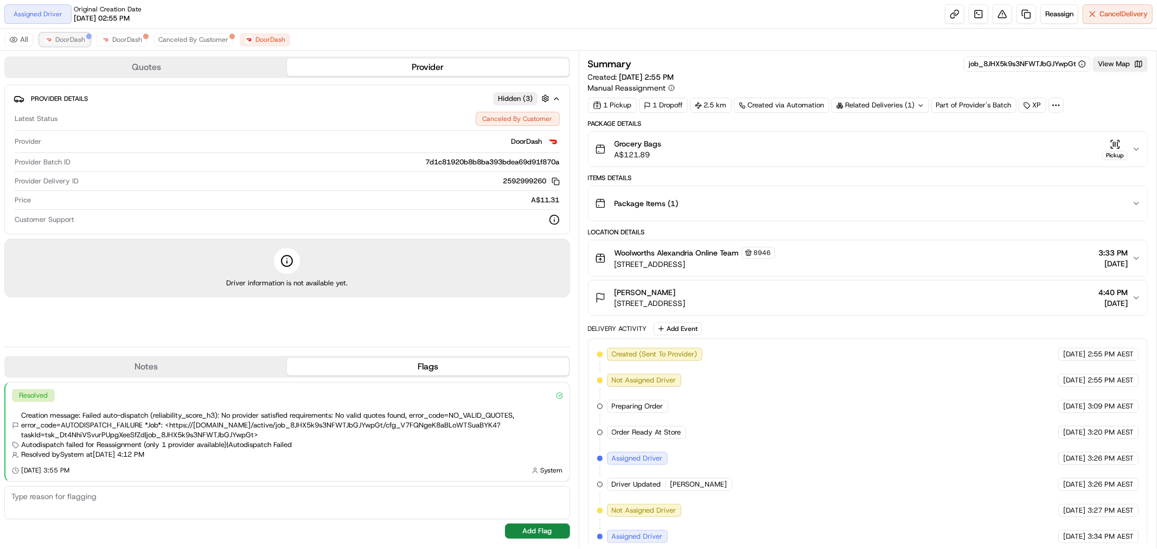
click at [75, 40] on span "DoorDash" at bounding box center [70, 39] width 30 height 9
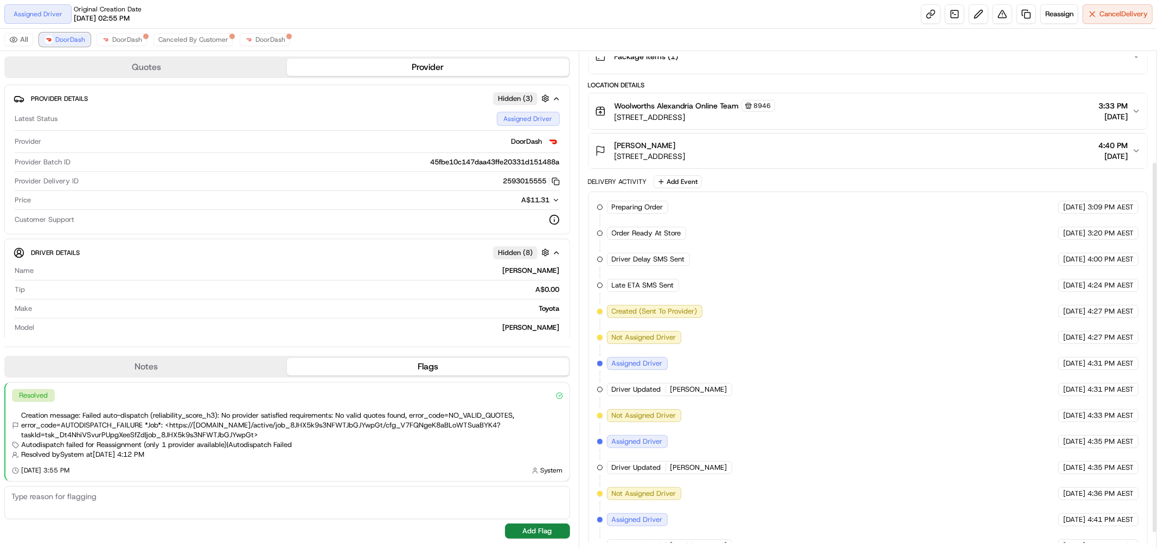
scroll to position [167, 0]
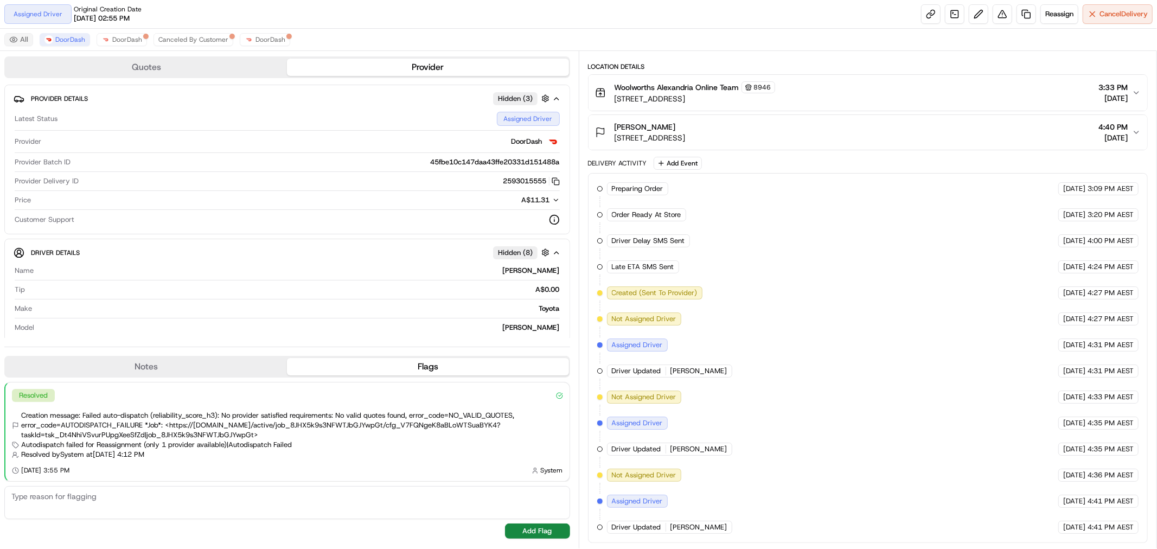
click at [22, 43] on button "All" at bounding box center [18, 39] width 29 height 13
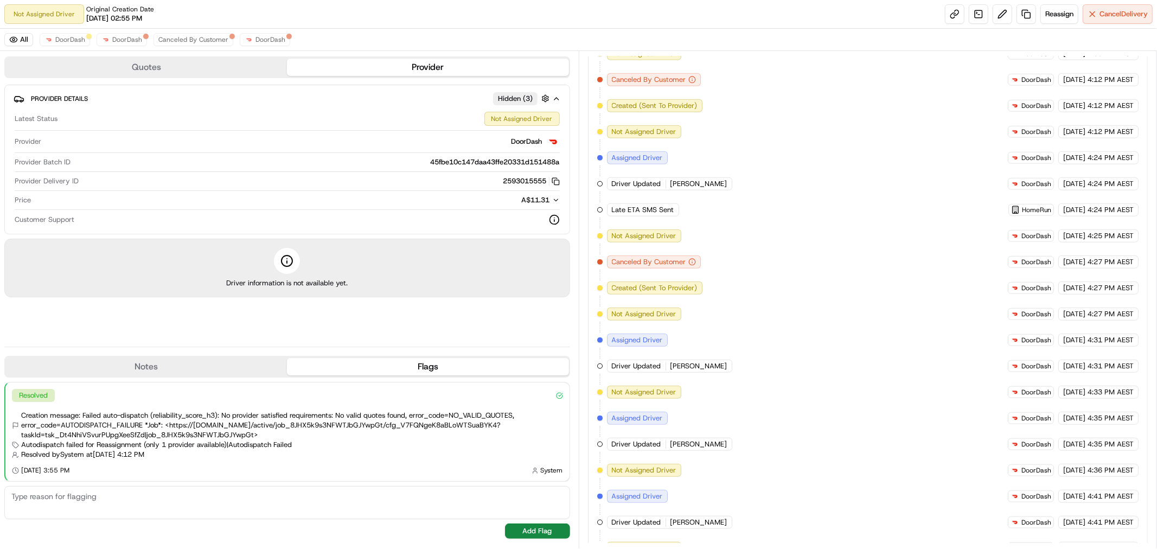
scroll to position [847, 0]
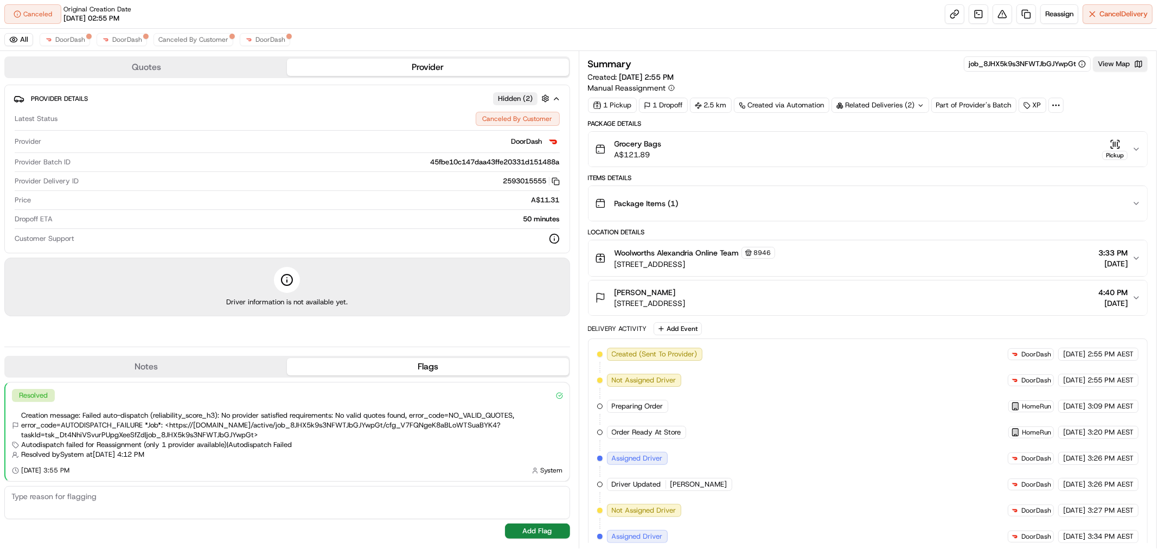
click at [912, 102] on div "Related Deliveries (2)" at bounding box center [880, 105] width 98 height 15
click at [915, 150] on span "job_jEGoP6tEMw8LBrtW4BAvPa" at bounding box center [903, 149] width 106 height 10
